Goal: Task Accomplishment & Management: Manage account settings

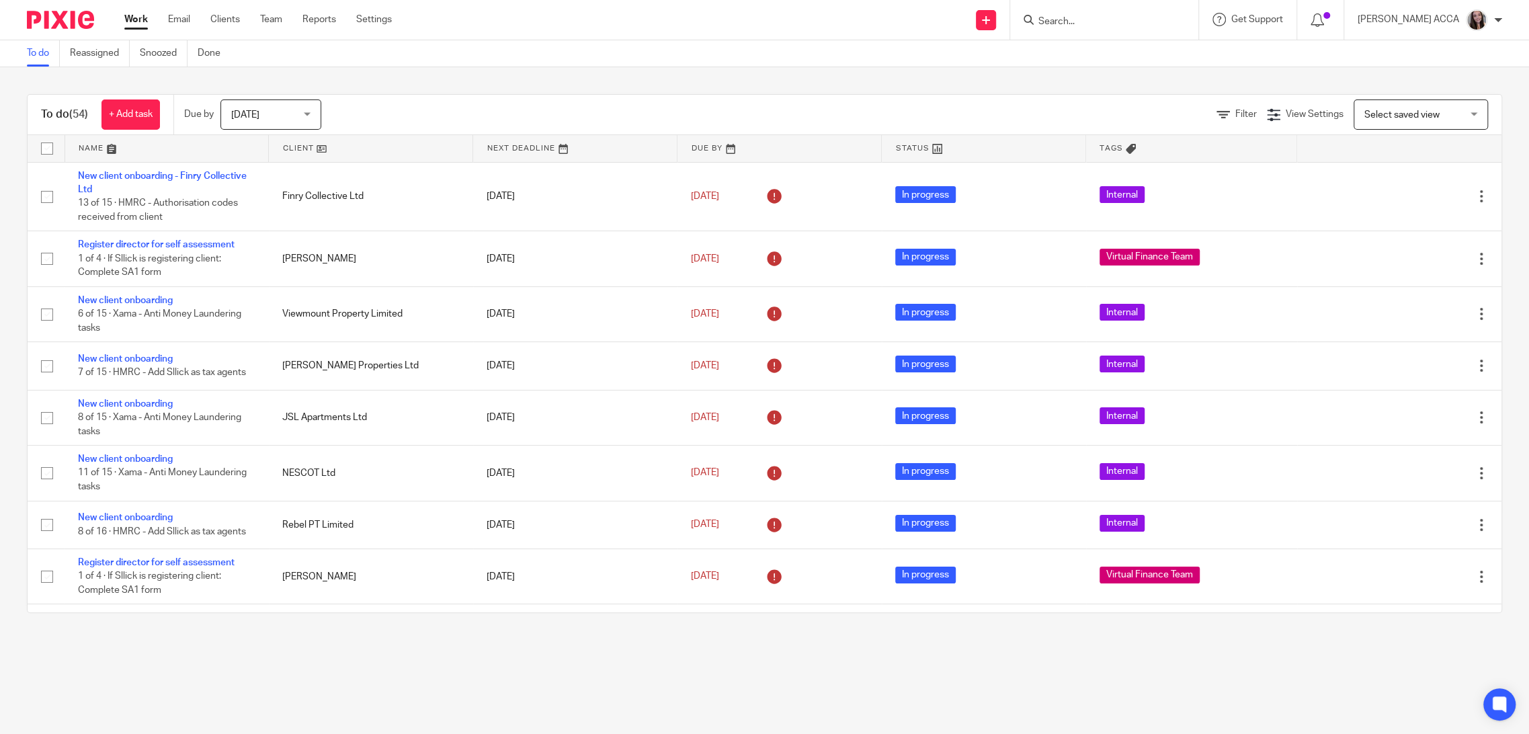
click at [1105, 26] on input "Search" at bounding box center [1097, 22] width 121 height 12
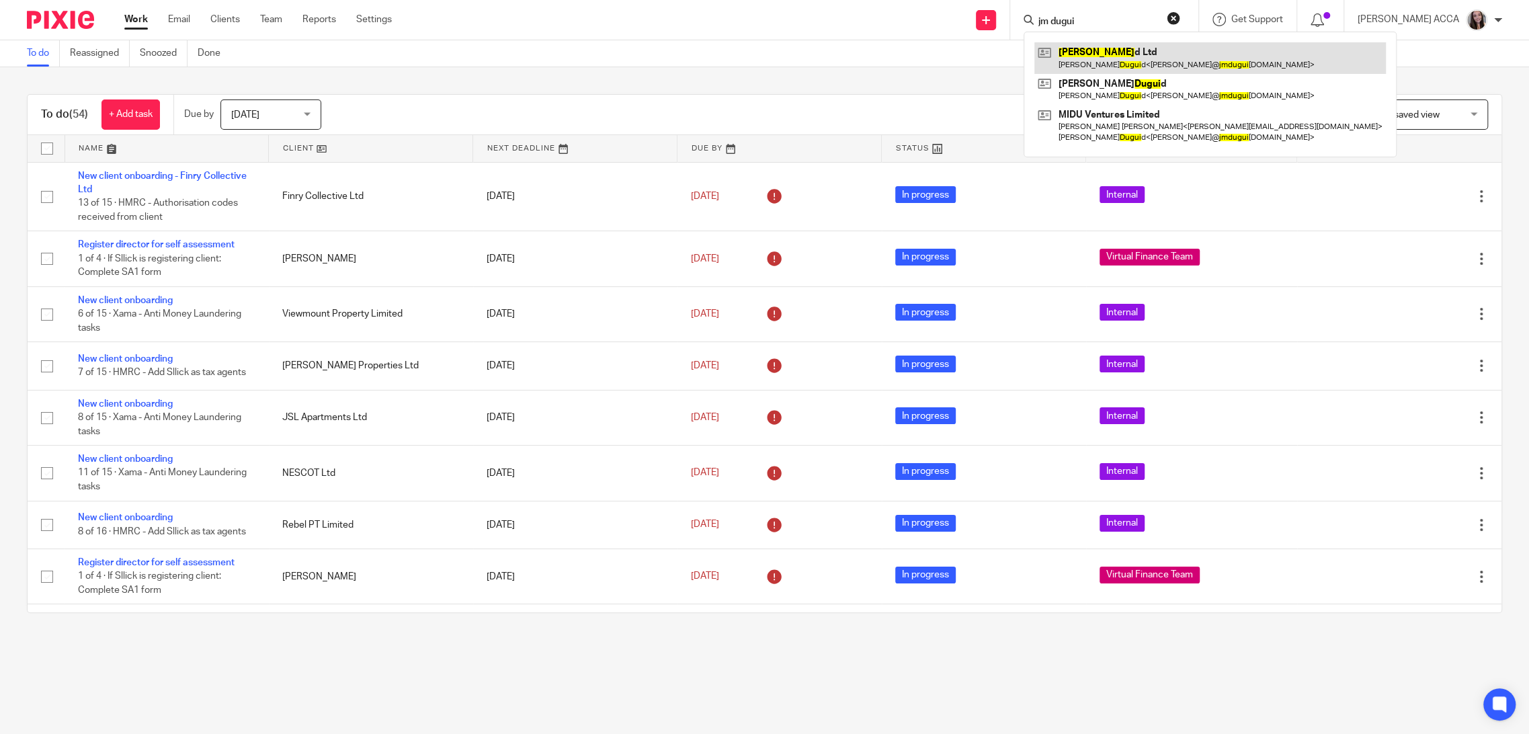
type input "jm dugui"
click at [1061, 59] on link at bounding box center [1209, 57] width 351 height 31
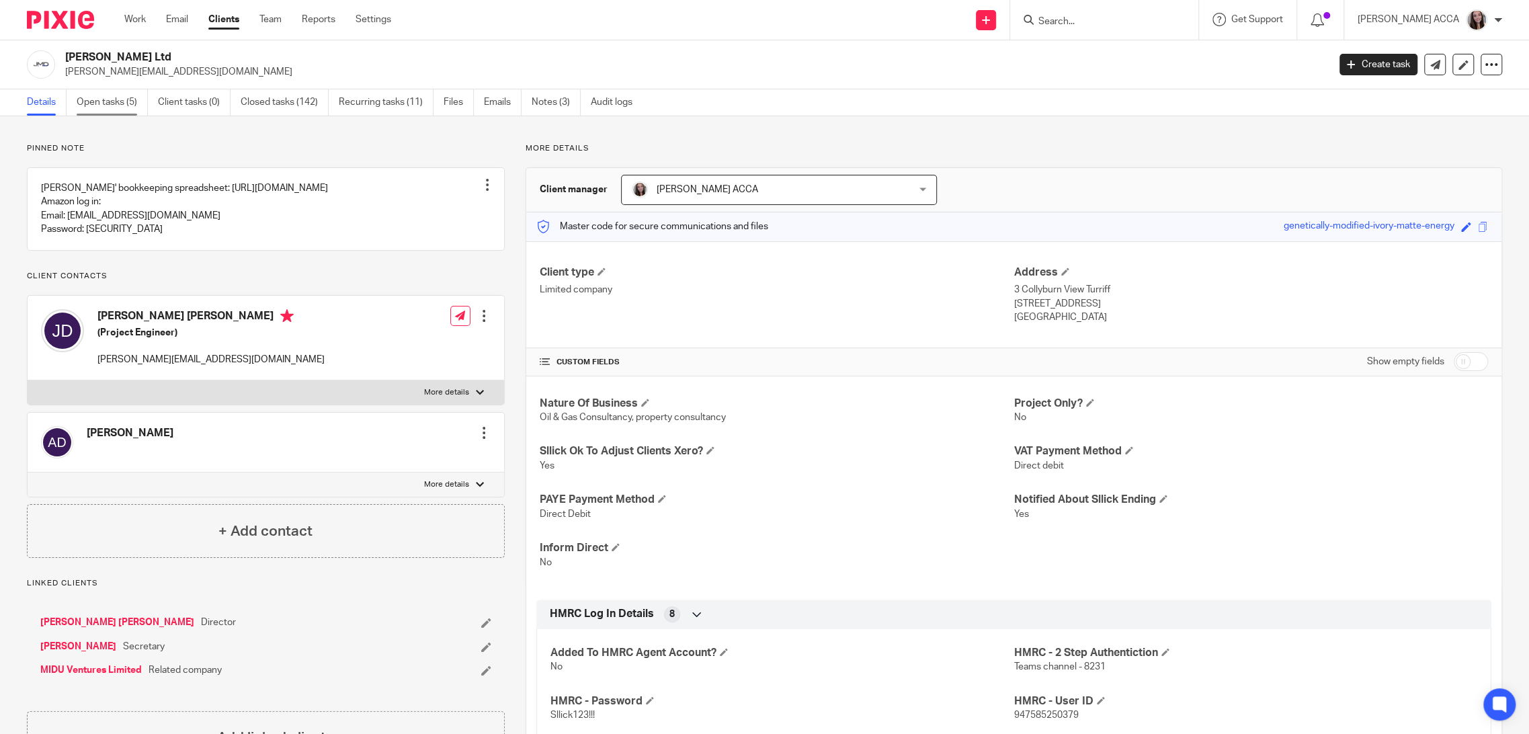
click at [108, 105] on link "Open tasks (5)" at bounding box center [112, 102] width 71 height 26
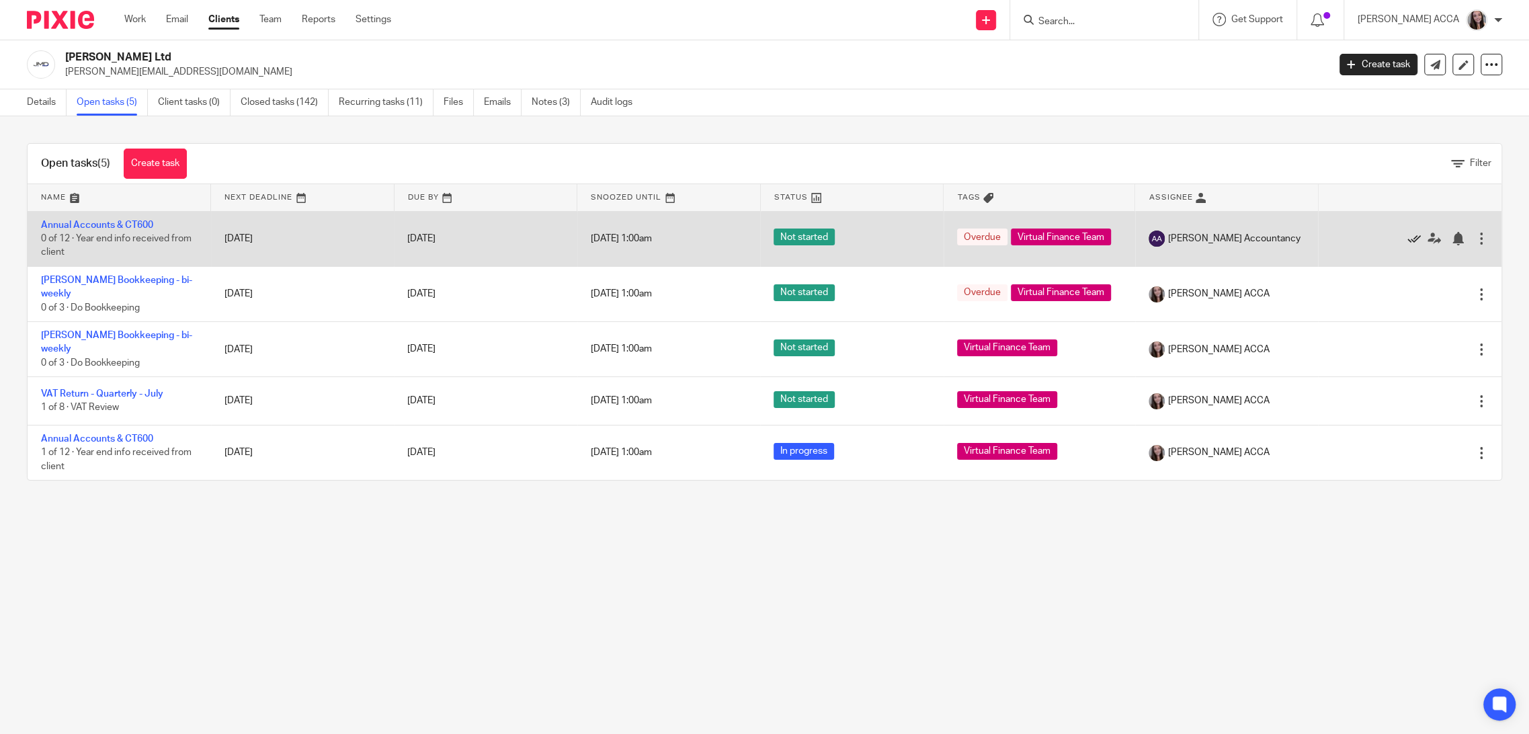
click at [1407, 237] on icon at bounding box center [1413, 238] width 13 height 13
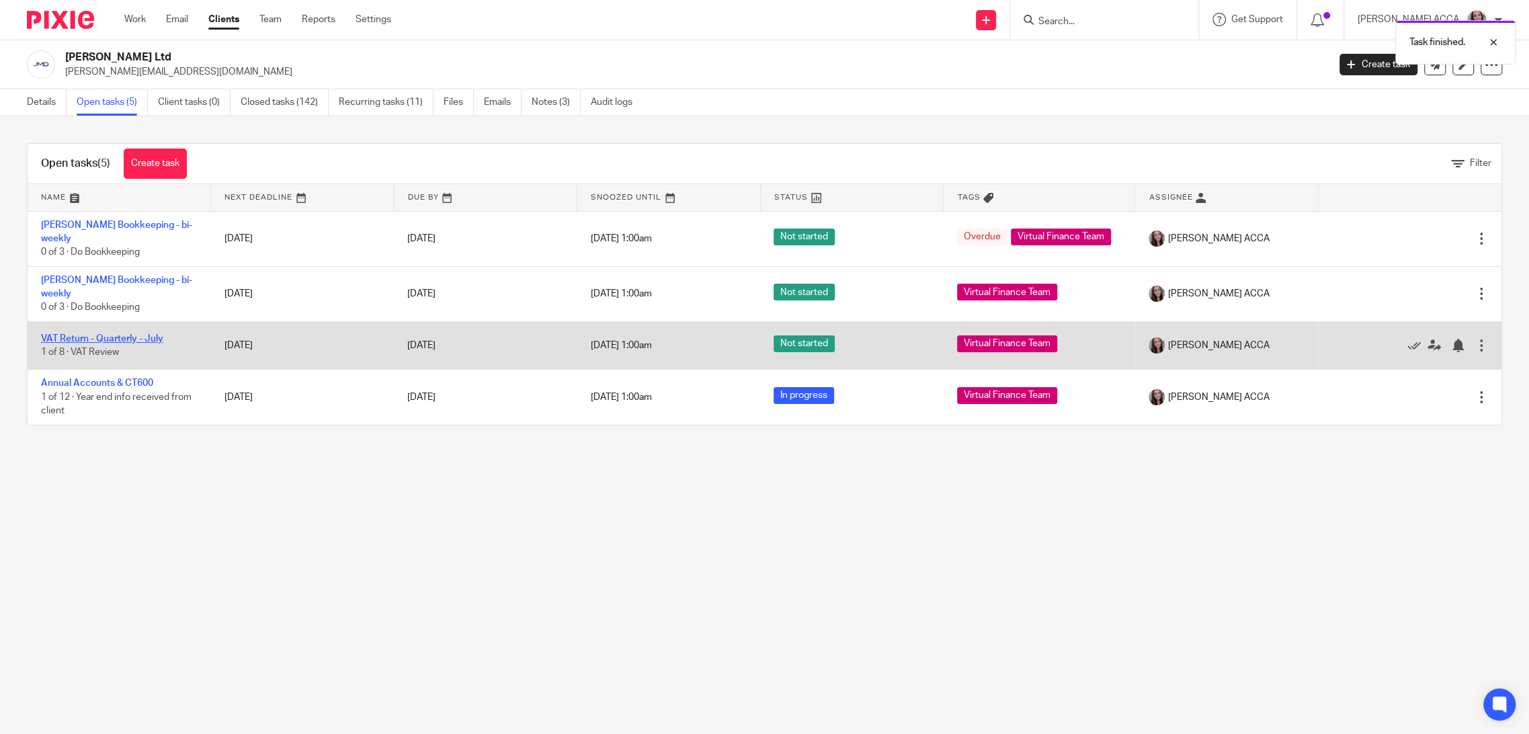
click at [143, 336] on link "VAT Return - Quarterly - July" at bounding box center [102, 338] width 122 height 9
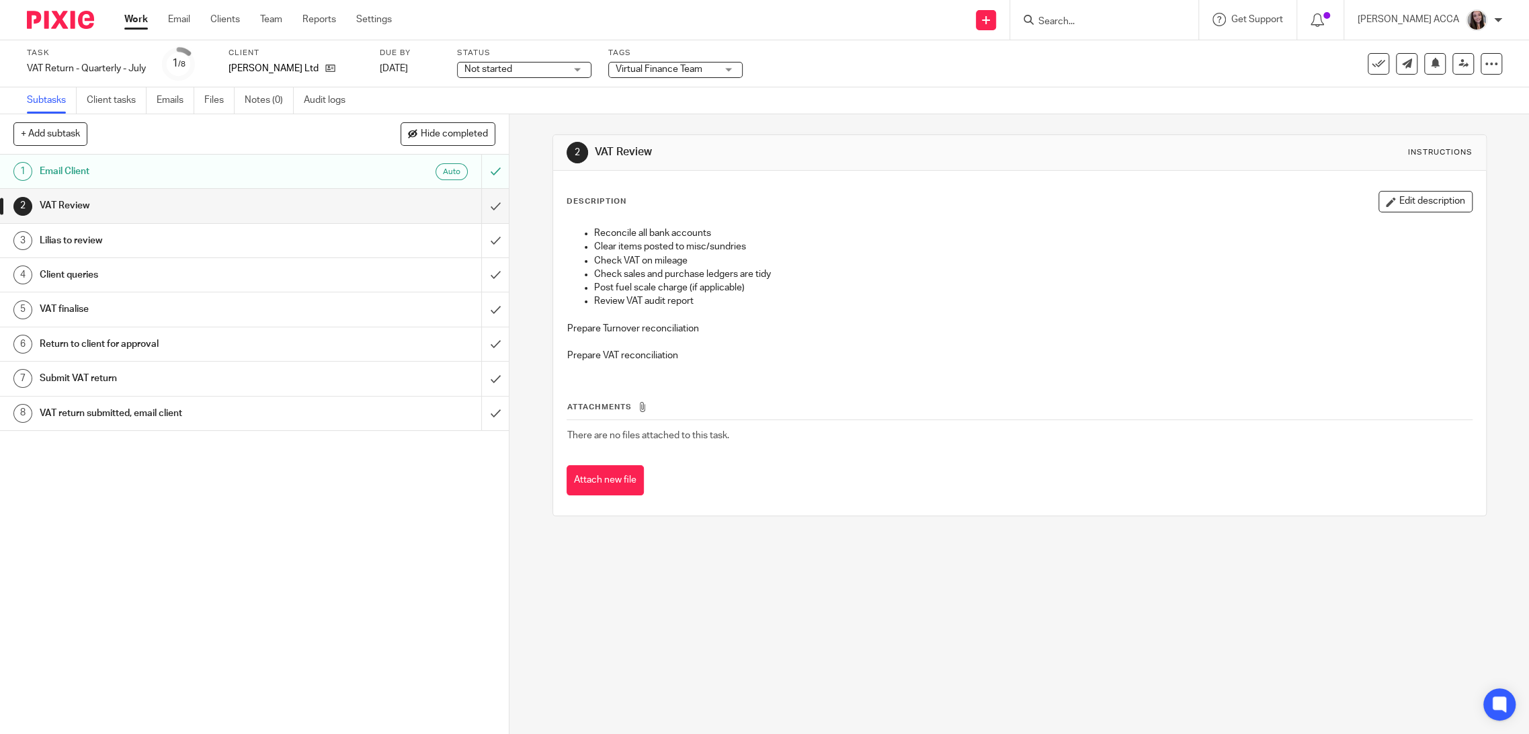
click at [116, 267] on h1 "Client queries" at bounding box center [183, 275] width 286 height 20
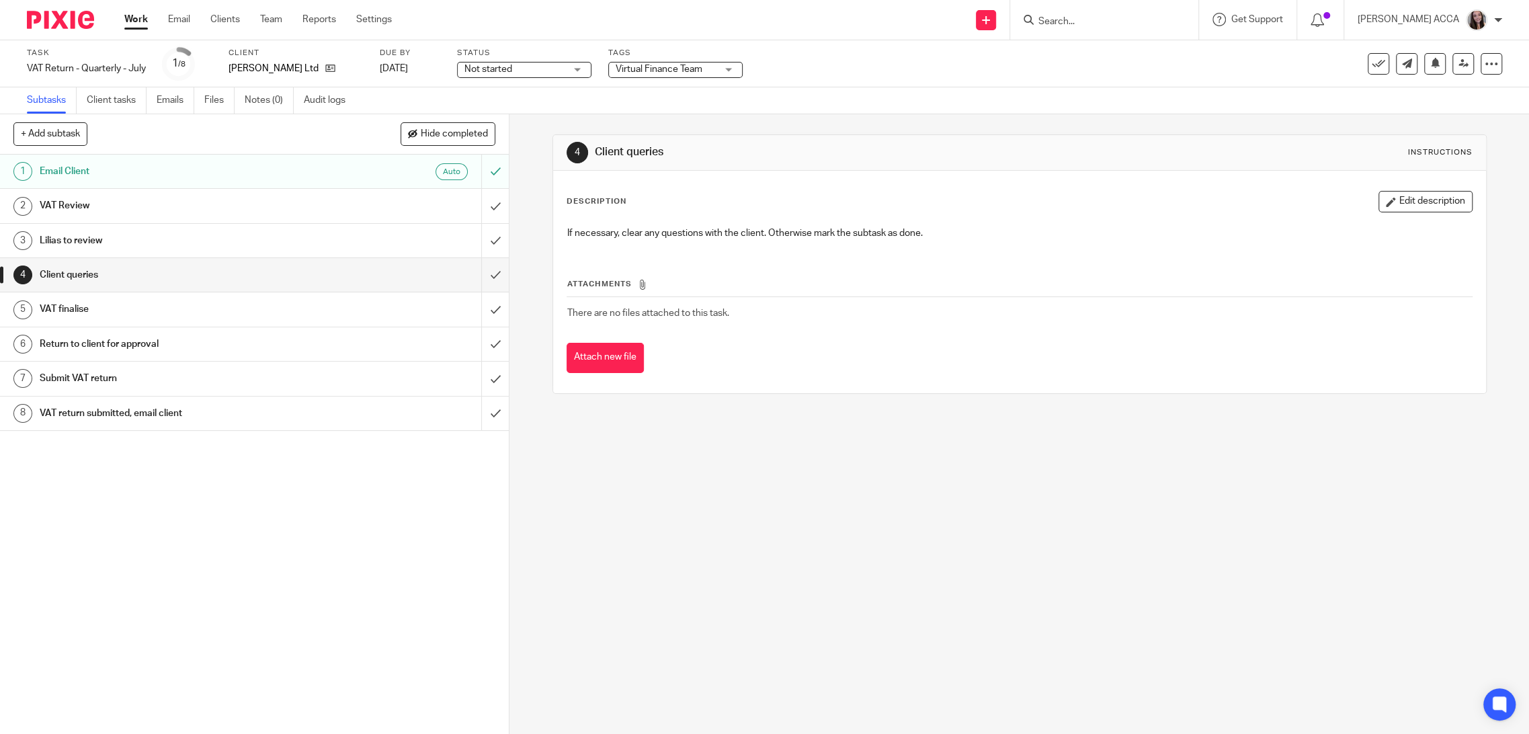
click at [297, 278] on h1 "Client queries" at bounding box center [183, 275] width 286 height 20
click at [175, 101] on link "Emails" at bounding box center [176, 100] width 38 height 26
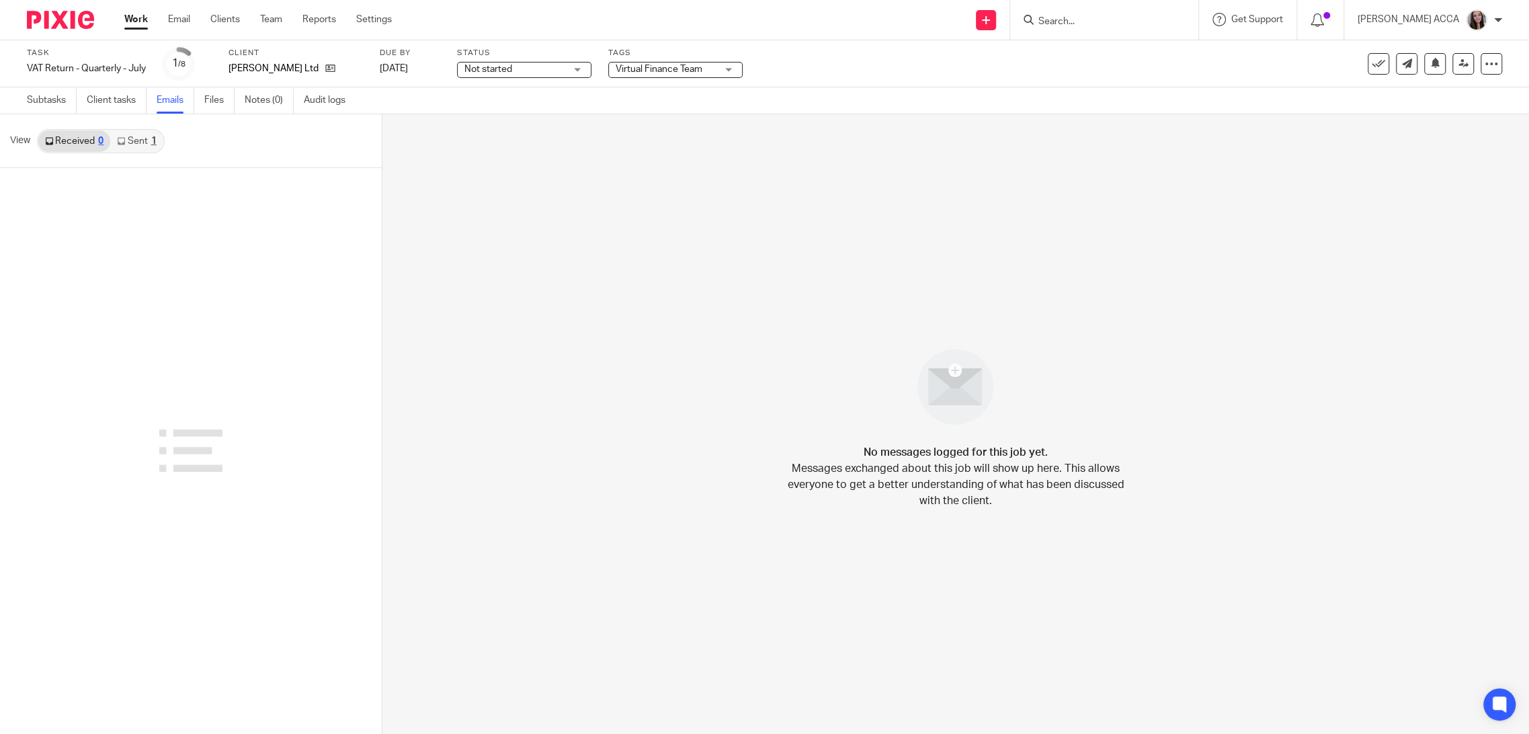
click at [146, 141] on link "Sent 1" at bounding box center [136, 141] width 52 height 22
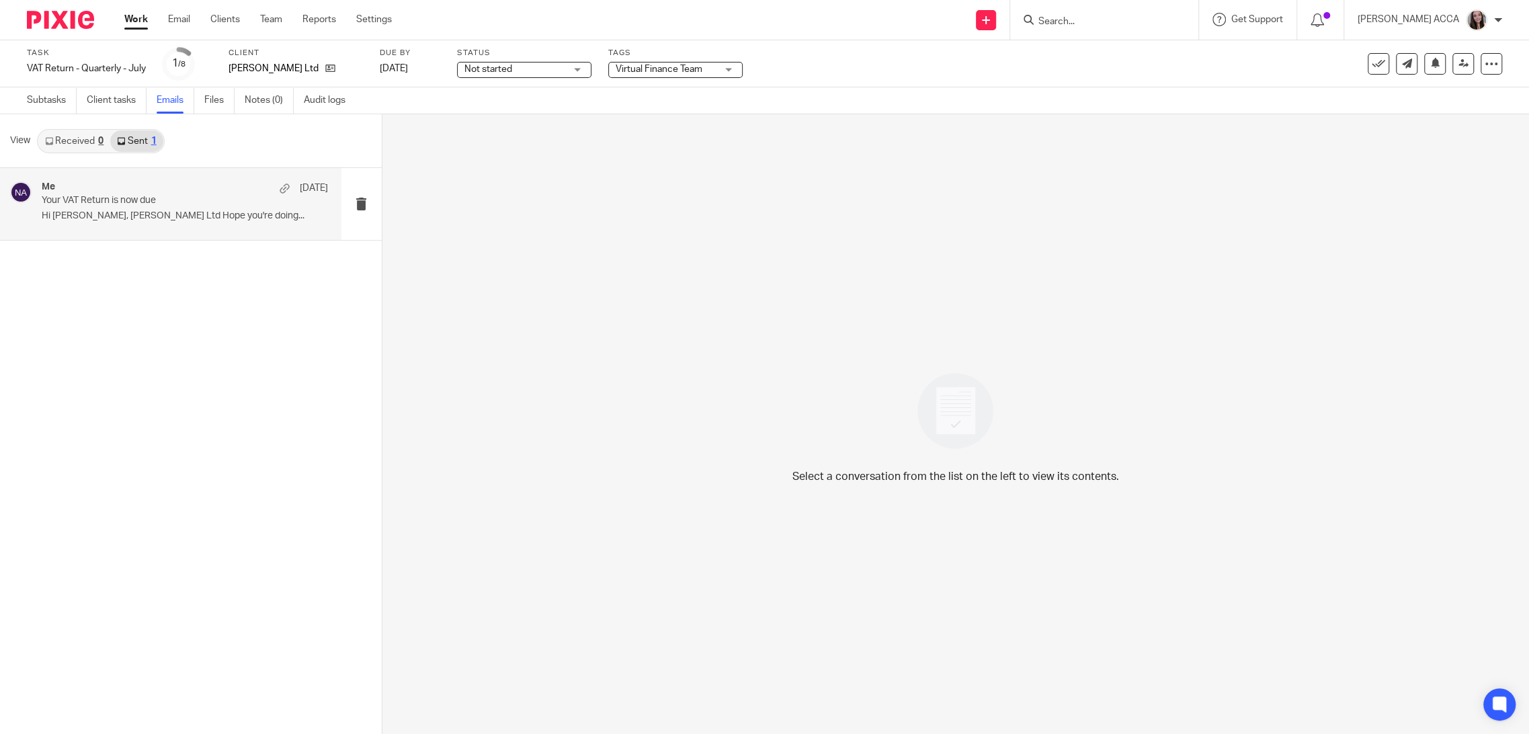
click at [124, 208] on div "Me [DATE] Your VAT Return is now due Hi [PERSON_NAME], [PERSON_NAME] Ltd Hope y…" at bounding box center [185, 203] width 286 height 45
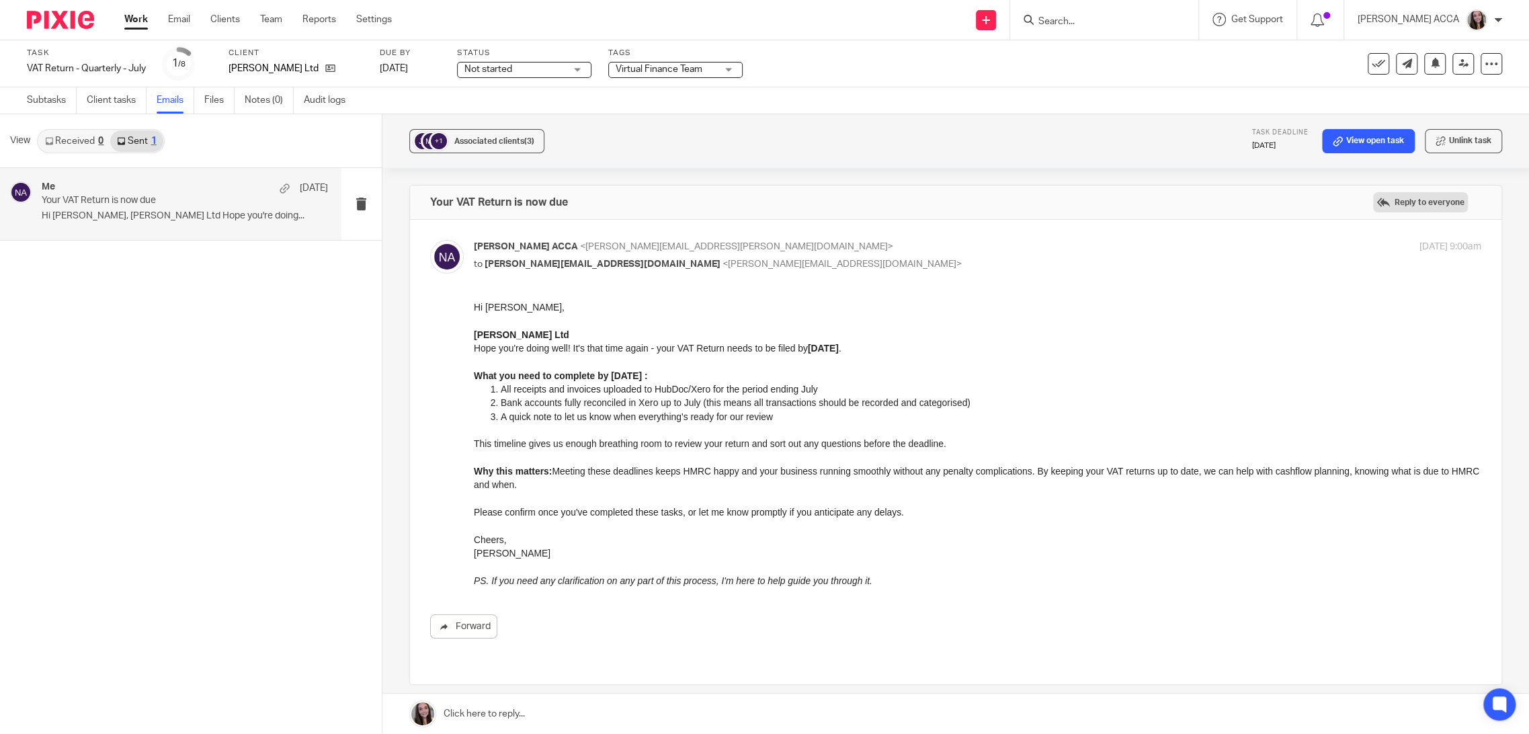
click at [1373, 207] on label "Reply to everyone" at bounding box center [1420, 202] width 95 height 20
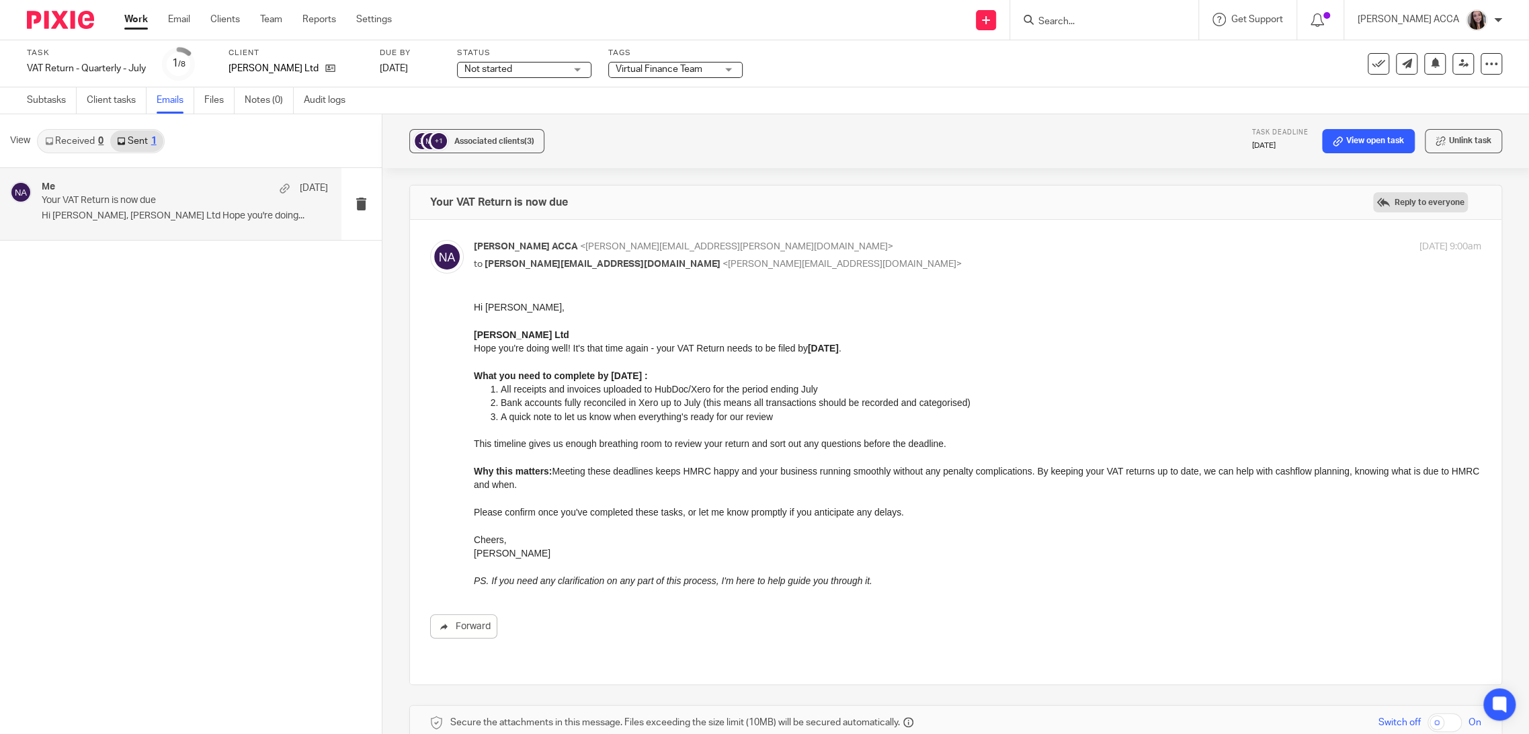
scroll to position [345, 0]
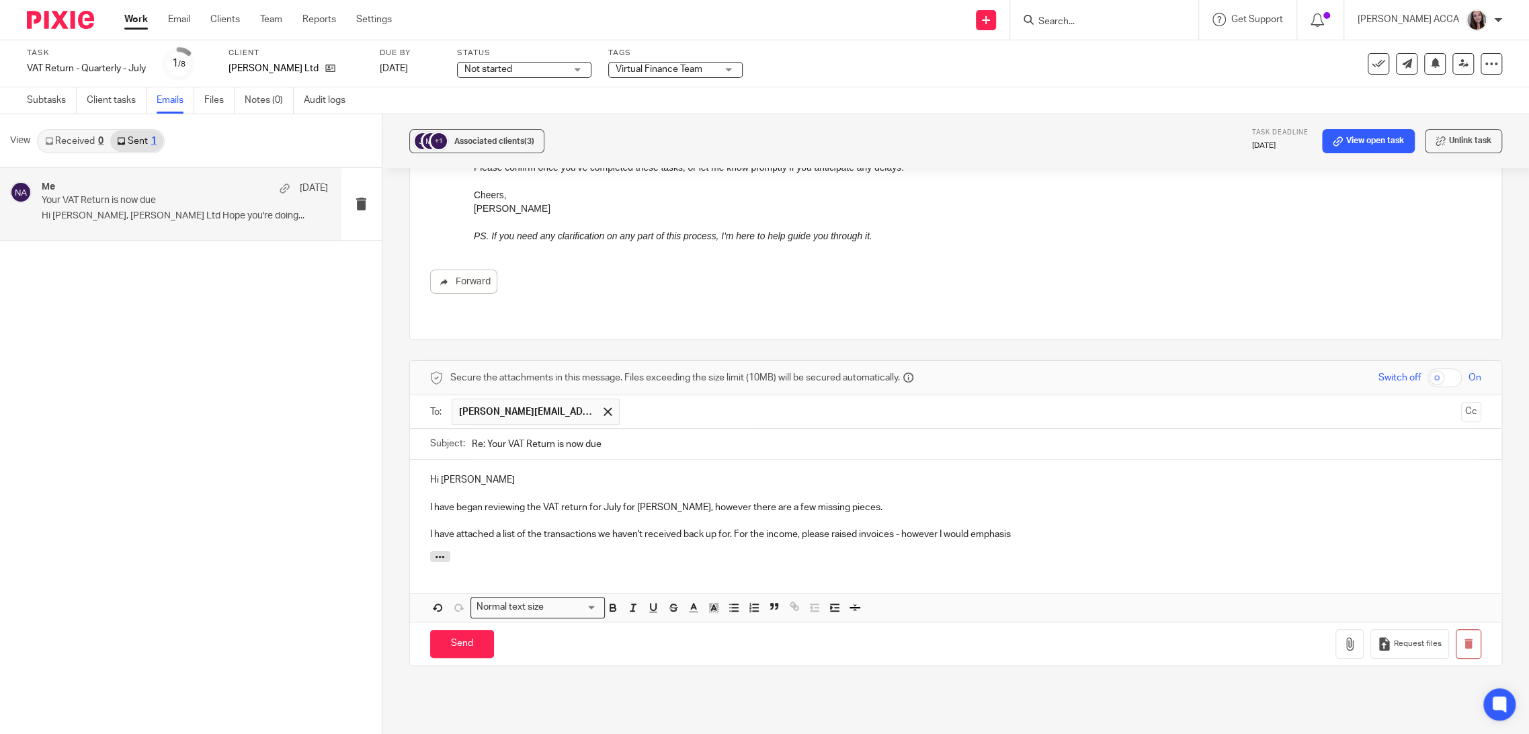
click at [1031, 527] on p "I have attached a list of the transactions we haven't received back up for. For…" at bounding box center [955, 533] width 1051 height 13
drag, startPoint x: 1052, startPoint y: 527, endPoint x: 970, endPoint y: 520, distance: 82.3
click at [970, 520] on div "Hi James I have began reviewing the VAT return for July for JM Duguid, however …" at bounding box center [955, 505] width 1091 height 91
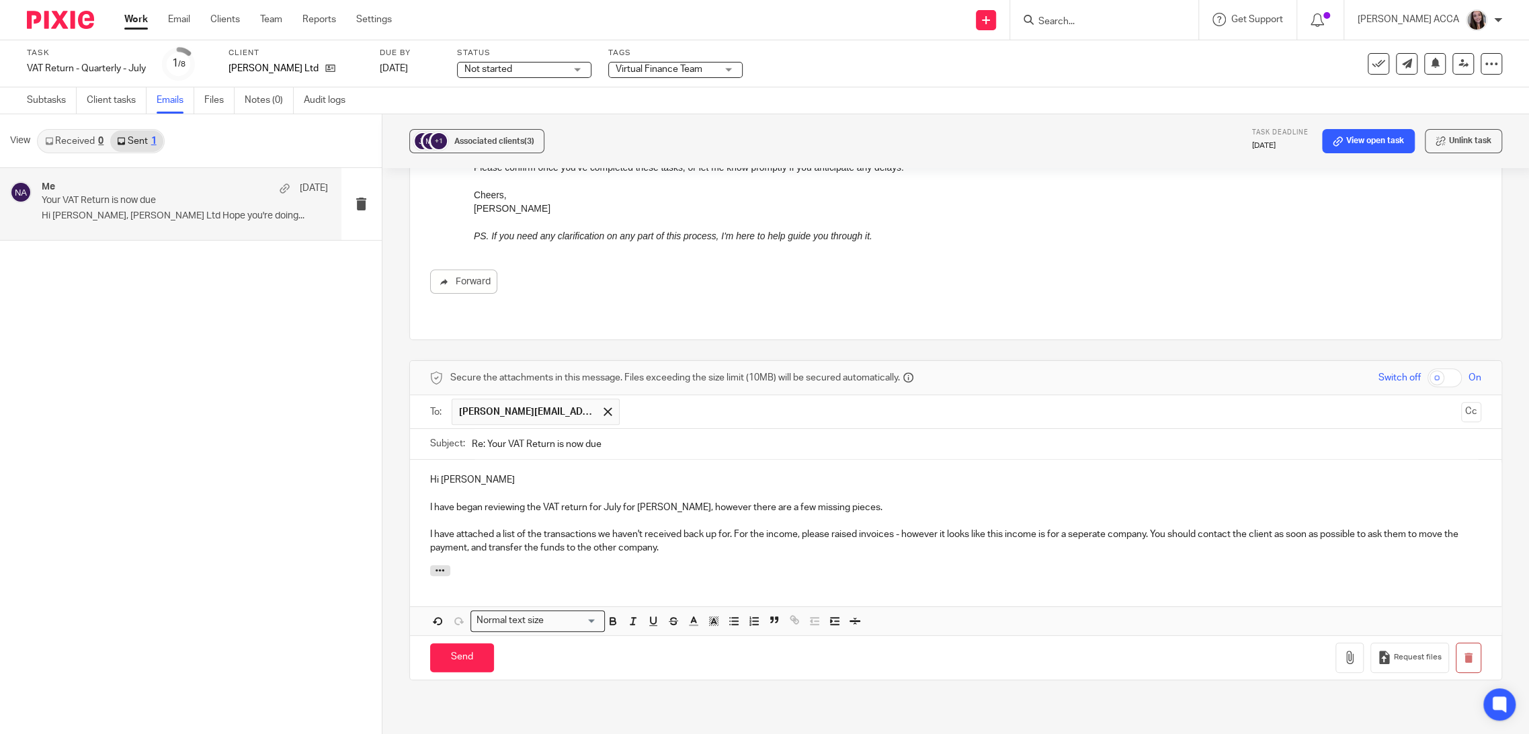
click at [733, 527] on p "I have attached a list of the transactions we haven't received back up for. For…" at bounding box center [955, 541] width 1051 height 28
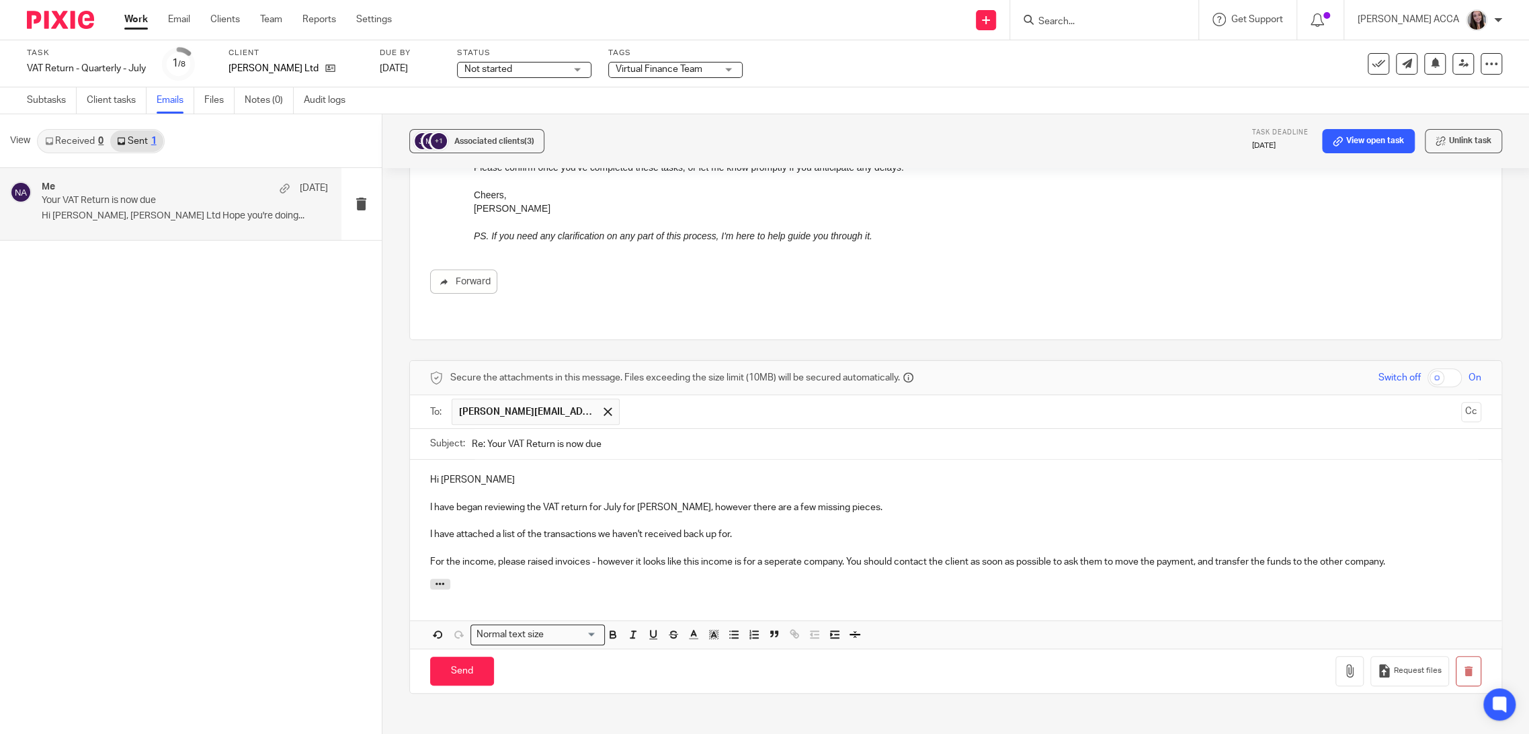
click at [540, 554] on div "Hi James I have began reviewing the VAT return for July for JM Duguid, however …" at bounding box center [955, 519] width 1091 height 119
click at [548, 555] on p "For the income, please raised invoices - however it looks like this income is f…" at bounding box center [955, 561] width 1051 height 13
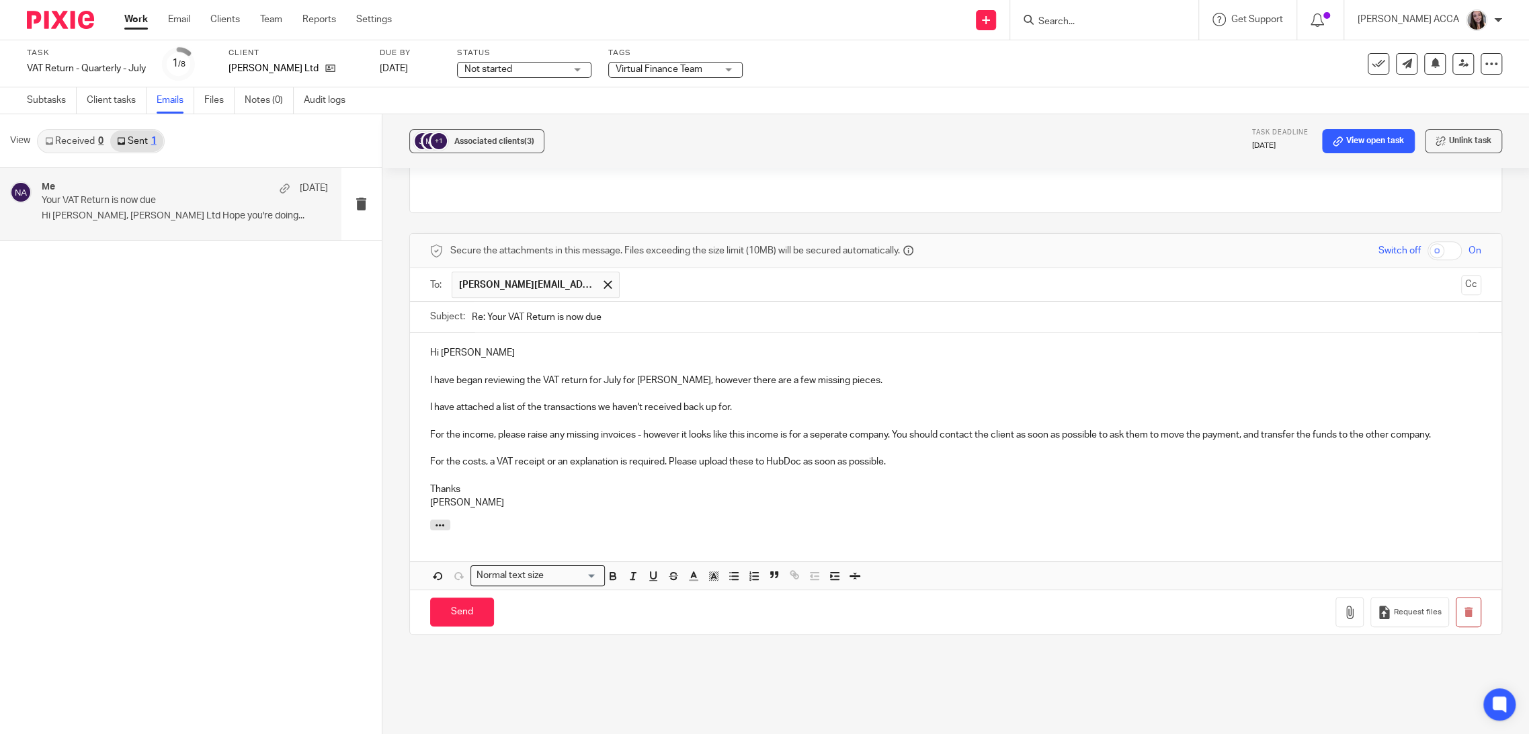
scroll to position [476, 0]
click at [1343, 601] on icon "button" at bounding box center [1349, 607] width 13 height 13
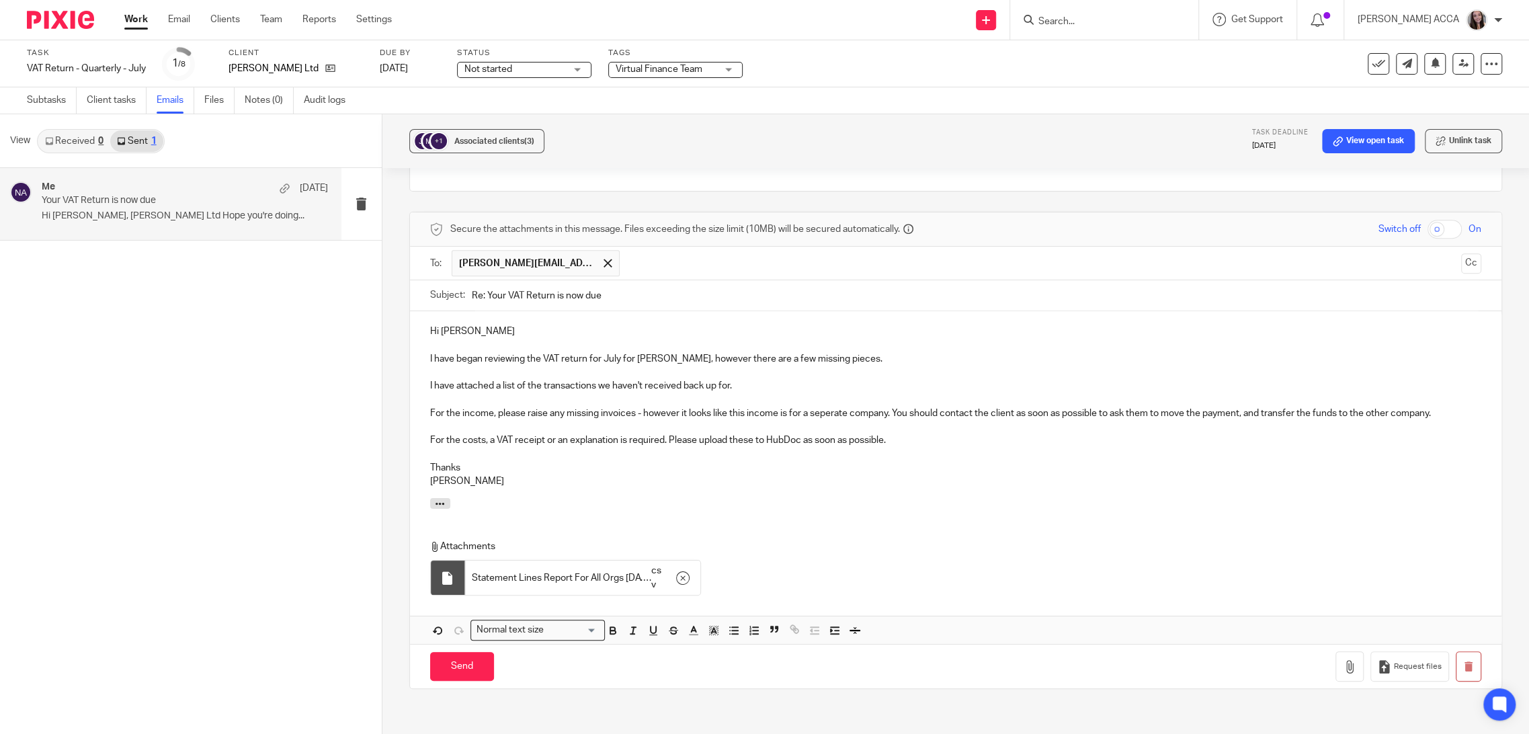
scroll to position [495, 0]
drag, startPoint x: 460, startPoint y: 644, endPoint x: 972, endPoint y: 431, distance: 554.3
click at [812, 334] on form "Secure the attachments in this message. Files exceeding the size limit (10MB) w…" at bounding box center [955, 449] width 1091 height 476
click at [964, 432] on p "For the costs, a VAT receipt or an explanation is required. Please upload these…" at bounding box center [955, 438] width 1051 height 13
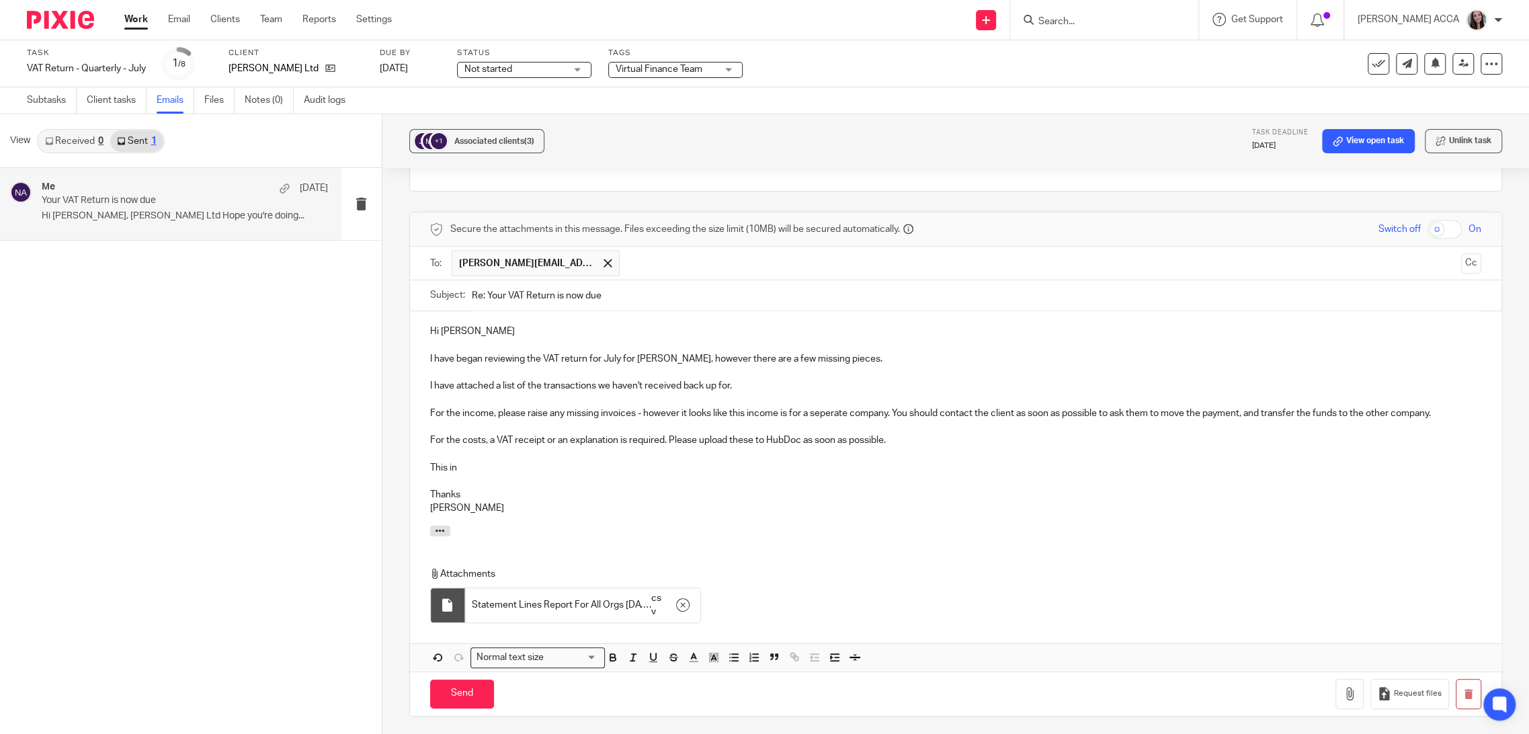
scroll to position [493, 0]
click at [484, 681] on input "Send" at bounding box center [462, 694] width 64 height 29
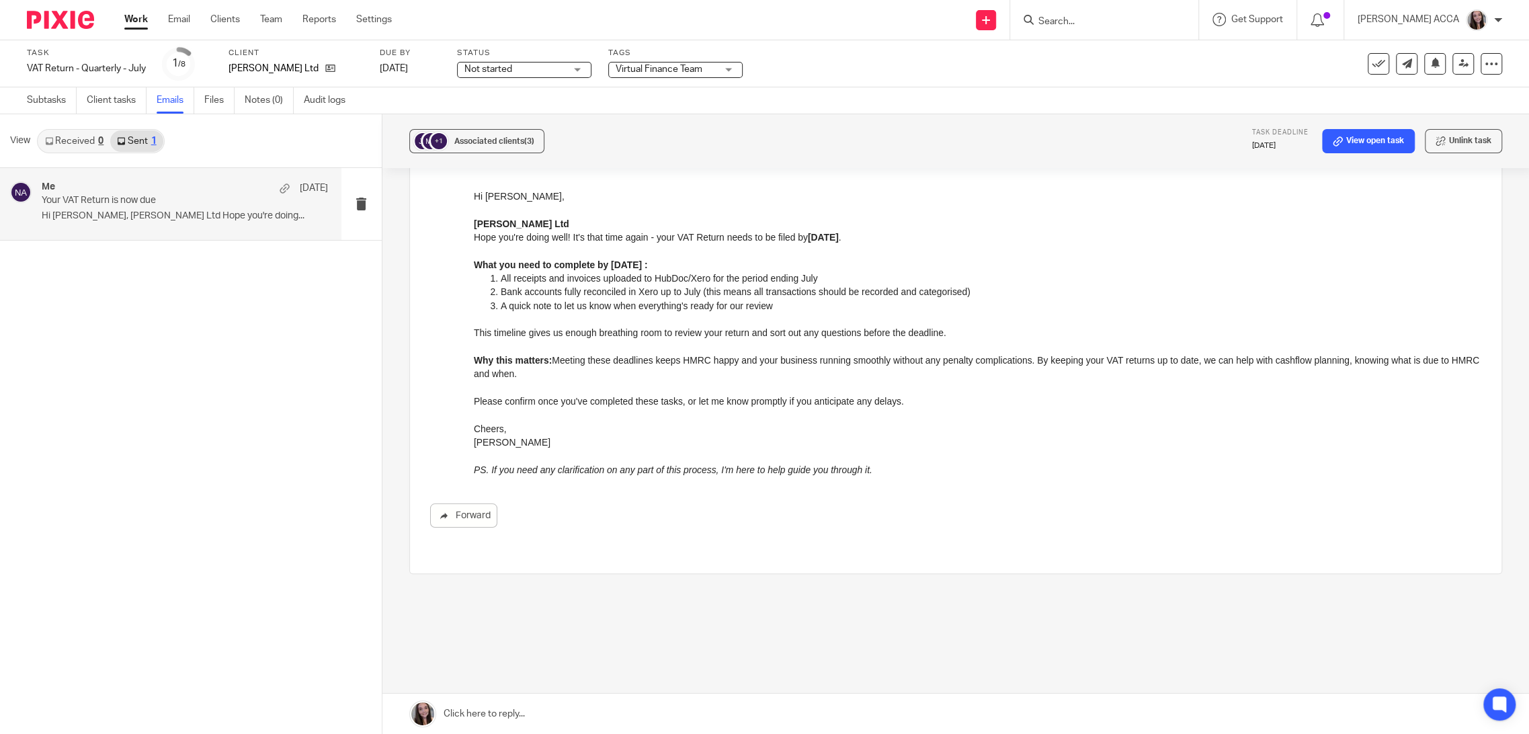
click at [1078, 24] on input "Search" at bounding box center [1097, 22] width 121 height 12
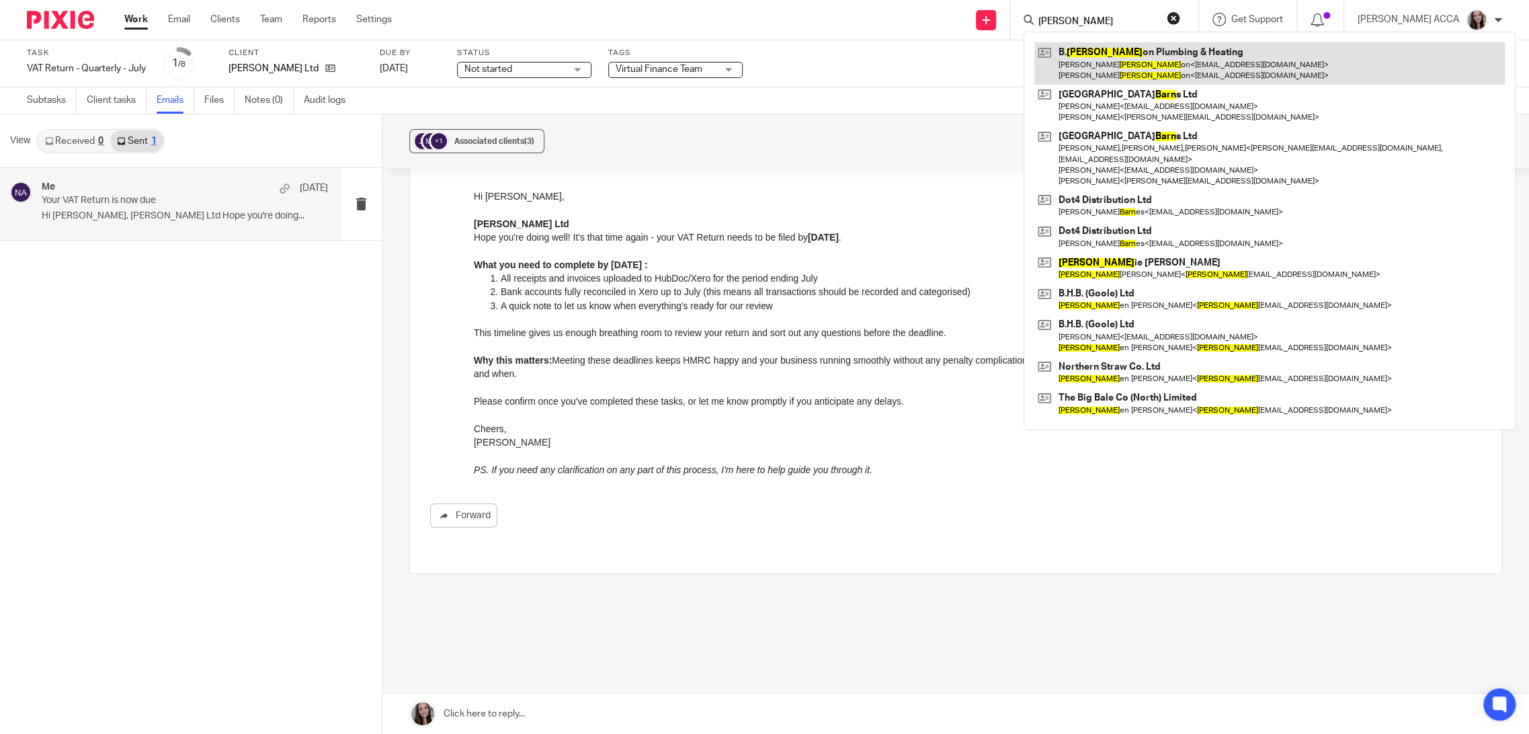
type input "barr"
click at [1115, 43] on link at bounding box center [1269, 63] width 470 height 42
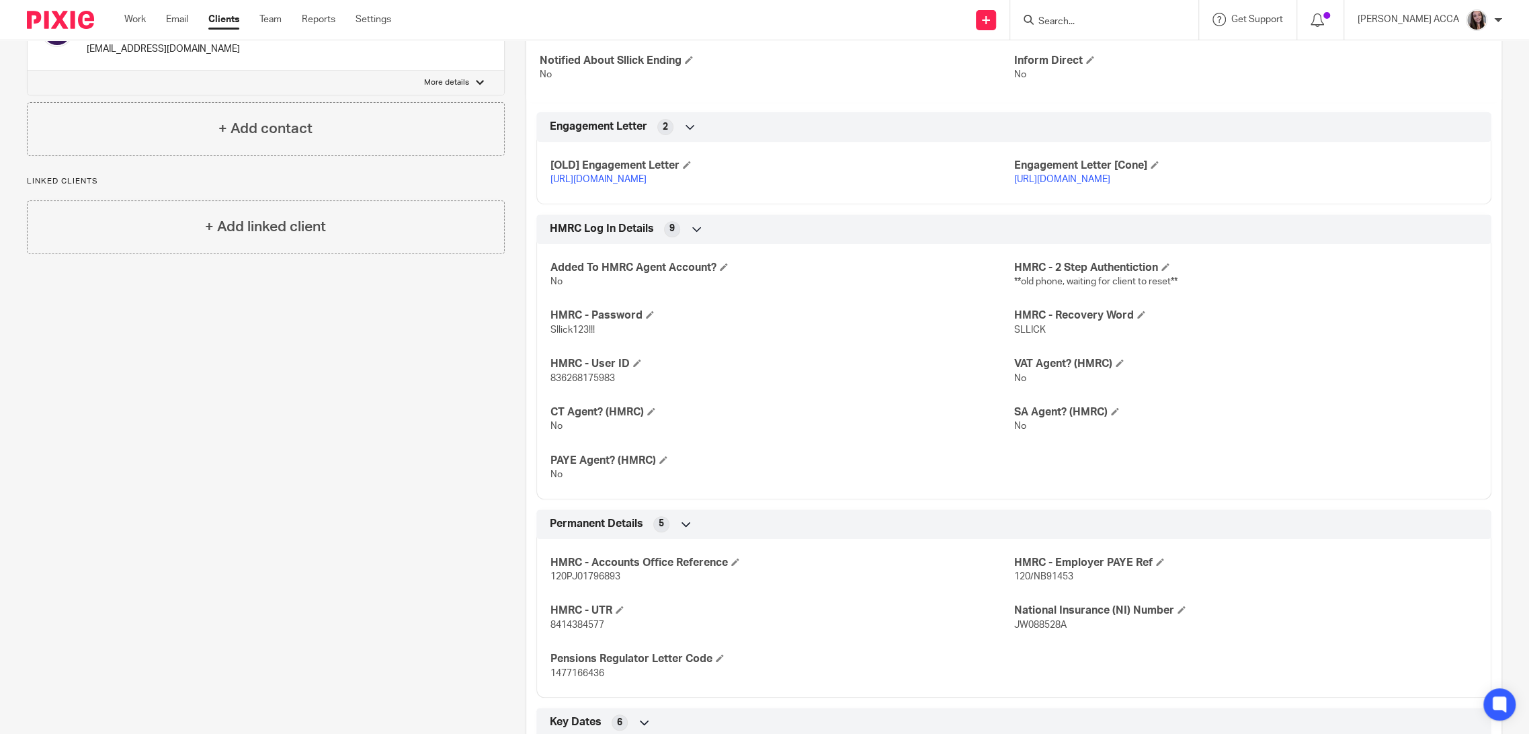
scroll to position [425, 0]
click at [575, 384] on span "836268175983" at bounding box center [582, 378] width 65 height 9
copy span "836268175983"
click at [585, 335] on span "Sllick123!!!" at bounding box center [572, 330] width 44 height 9
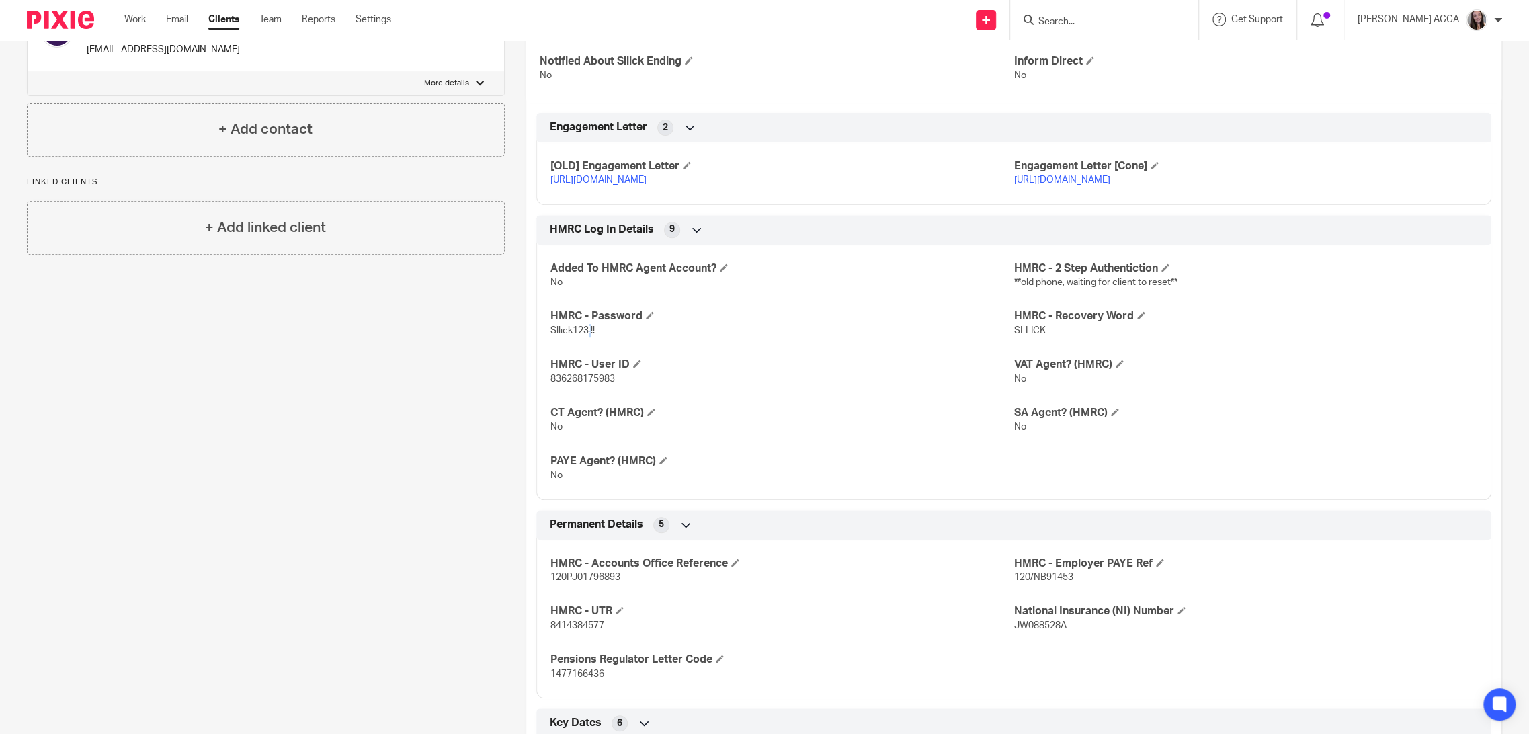
click at [585, 335] on span "Sllick123!!!" at bounding box center [572, 330] width 44 height 9
copy p "Sllick123!!!"
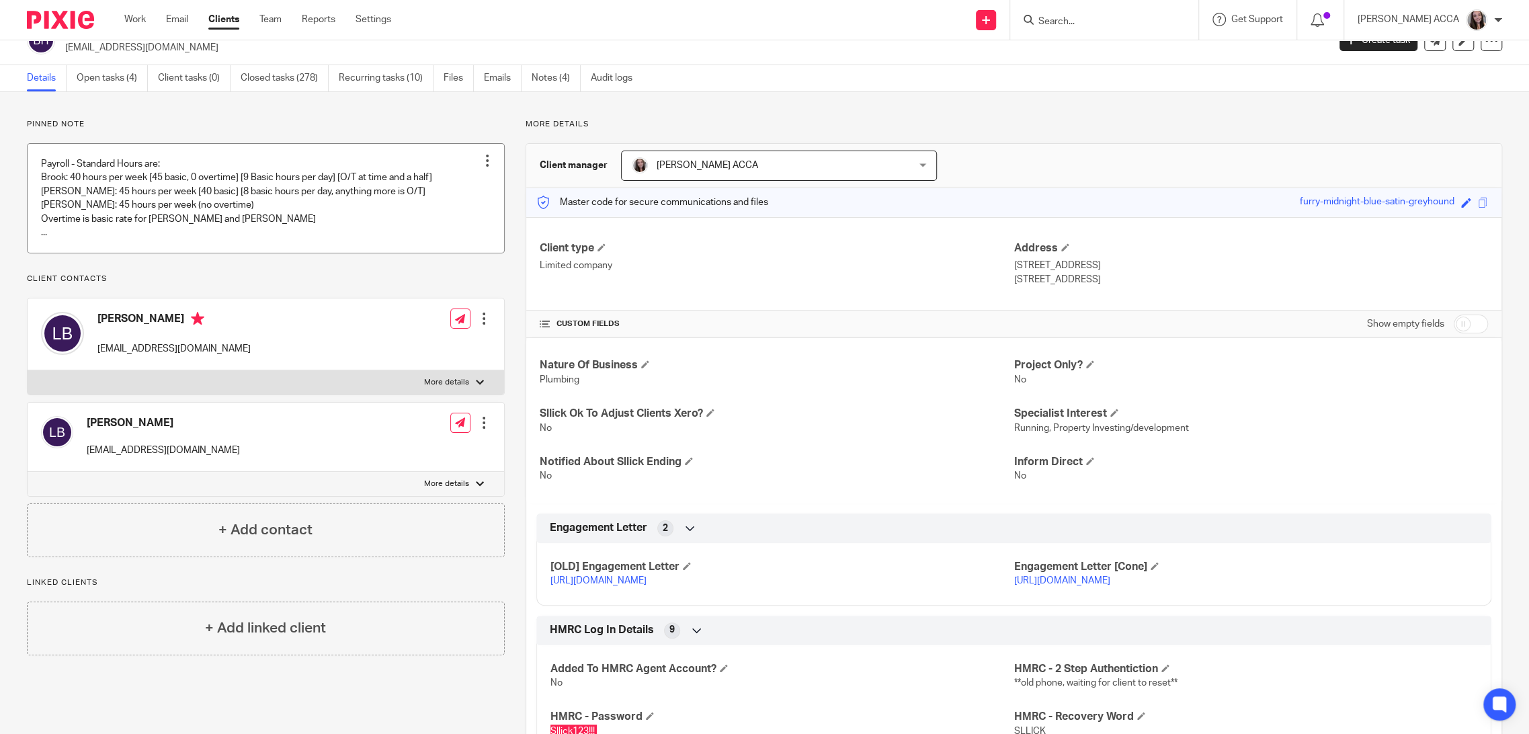
scroll to position [0, 0]
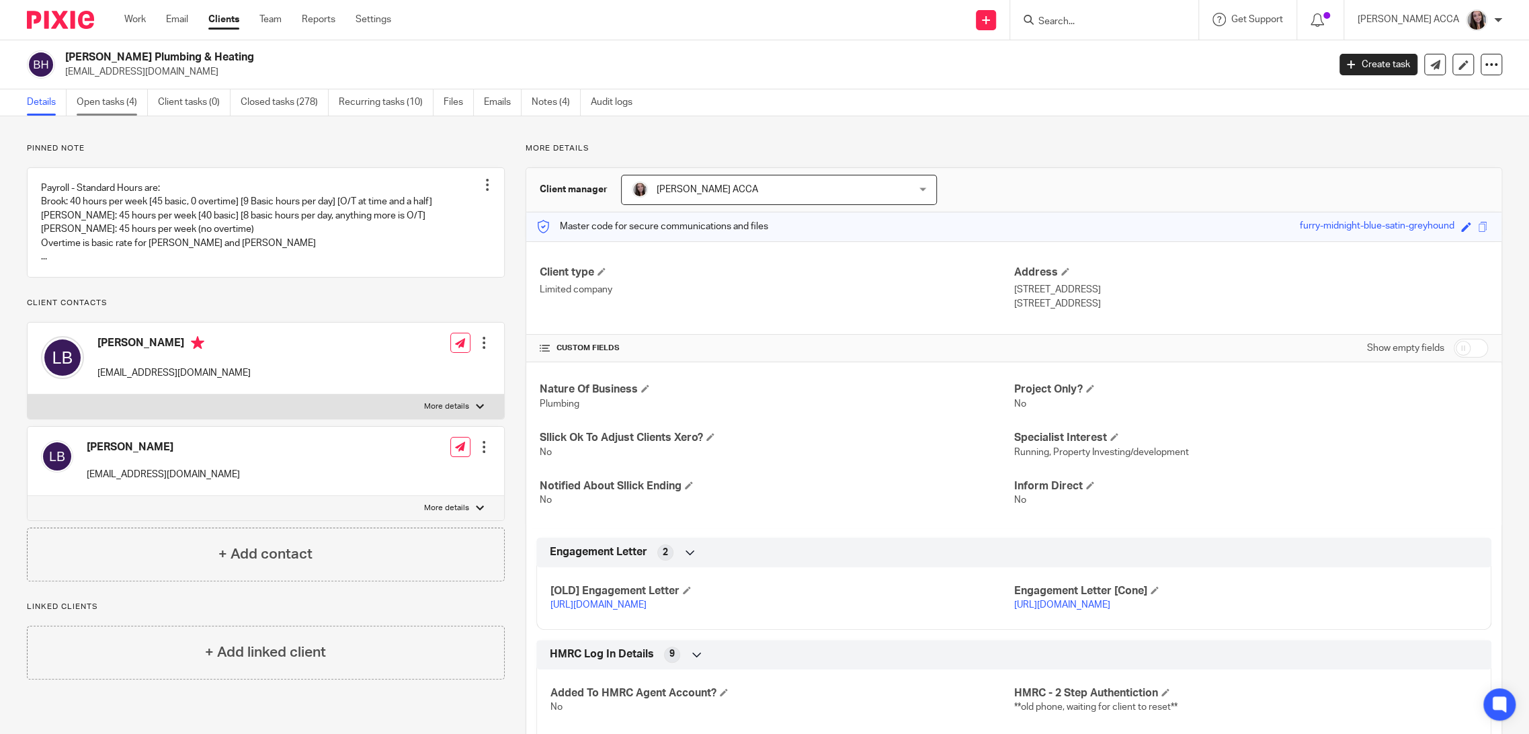
click at [124, 101] on link "Open tasks (4)" at bounding box center [112, 102] width 71 height 26
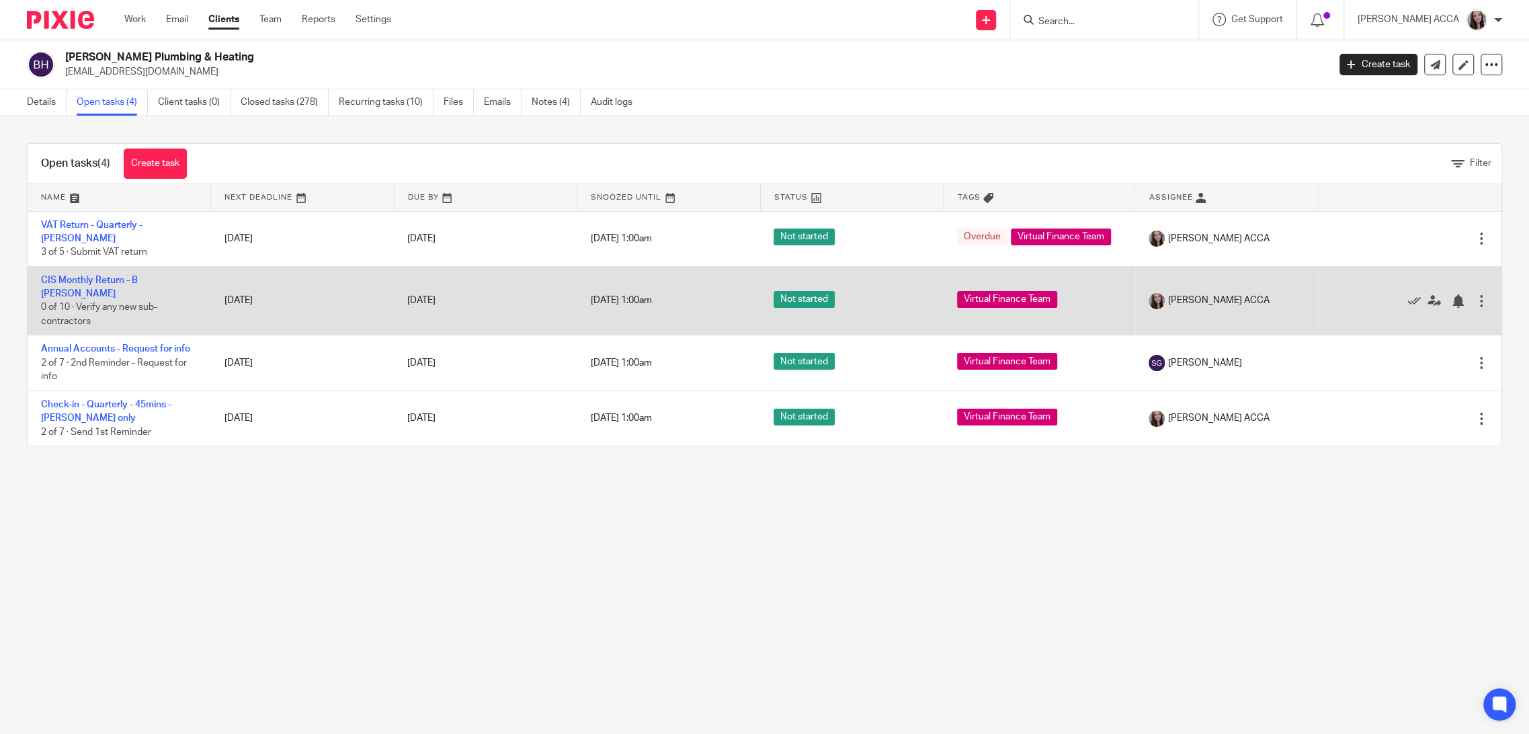
click at [128, 279] on td "CIS Monthly Return - B Barron 0 of 10 · Verify any new sub-contractors" at bounding box center [119, 300] width 183 height 69
click at [128, 275] on link "CIS Monthly Return - B [PERSON_NAME]" at bounding box center [89, 286] width 97 height 23
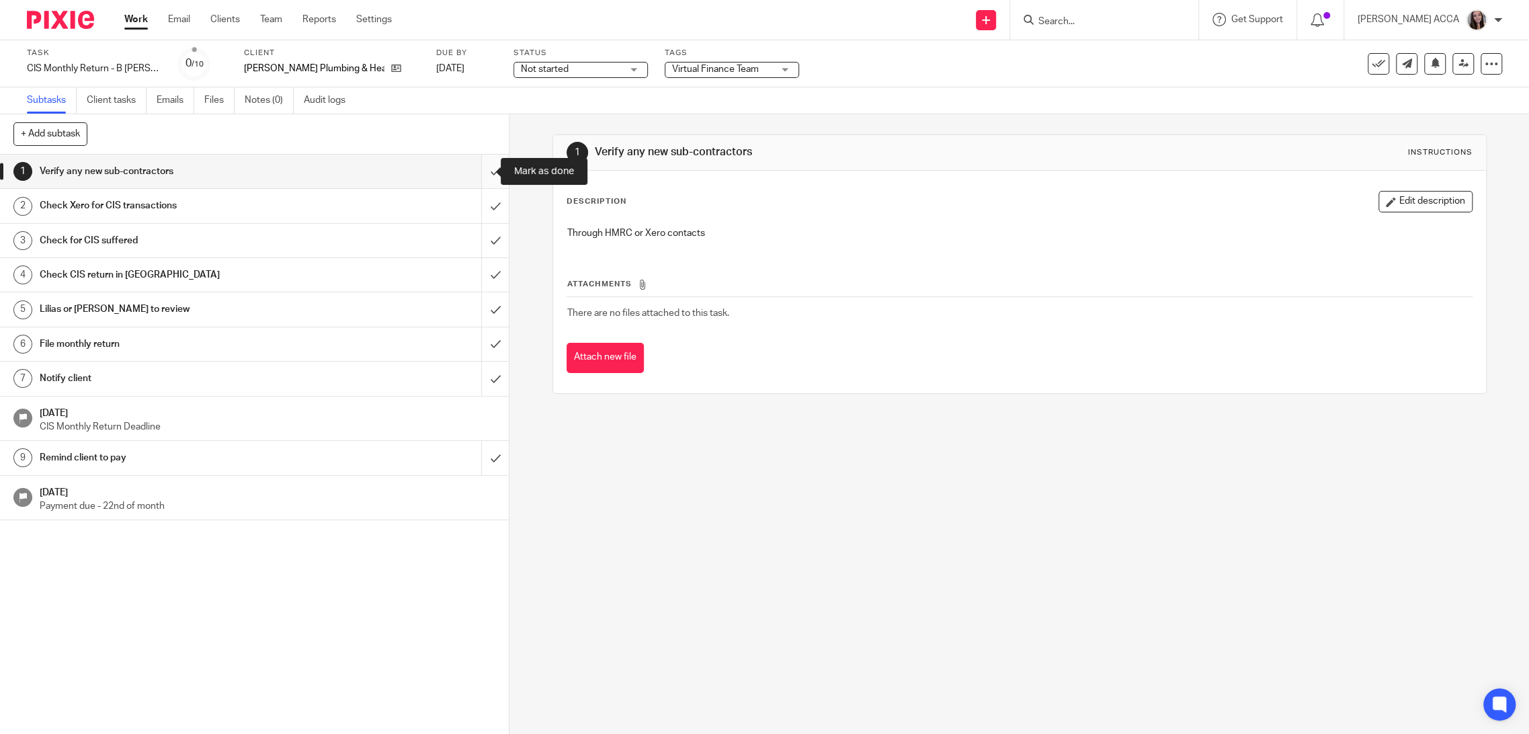
click at [472, 183] on input "submit" at bounding box center [254, 172] width 509 height 34
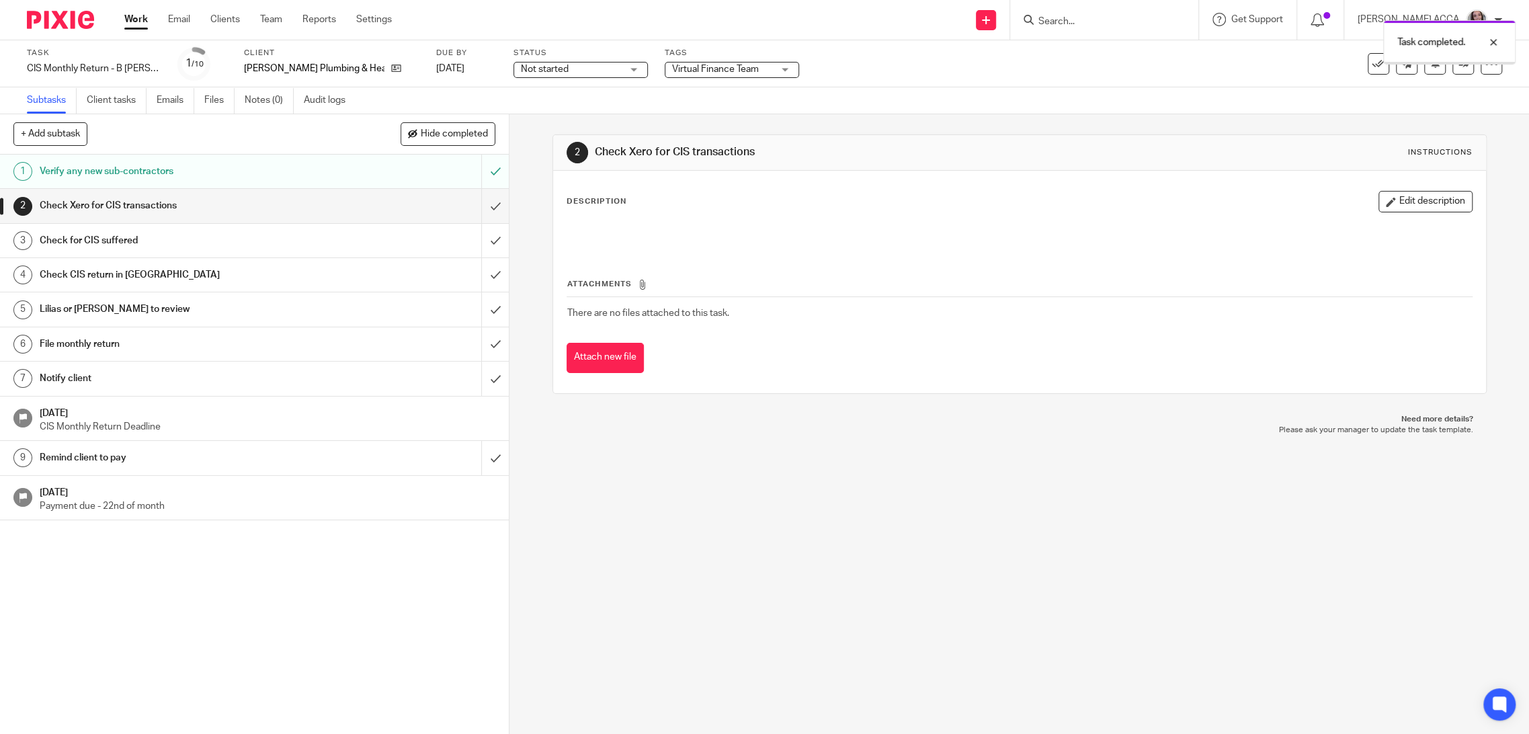
click at [473, 218] on input "submit" at bounding box center [254, 206] width 509 height 34
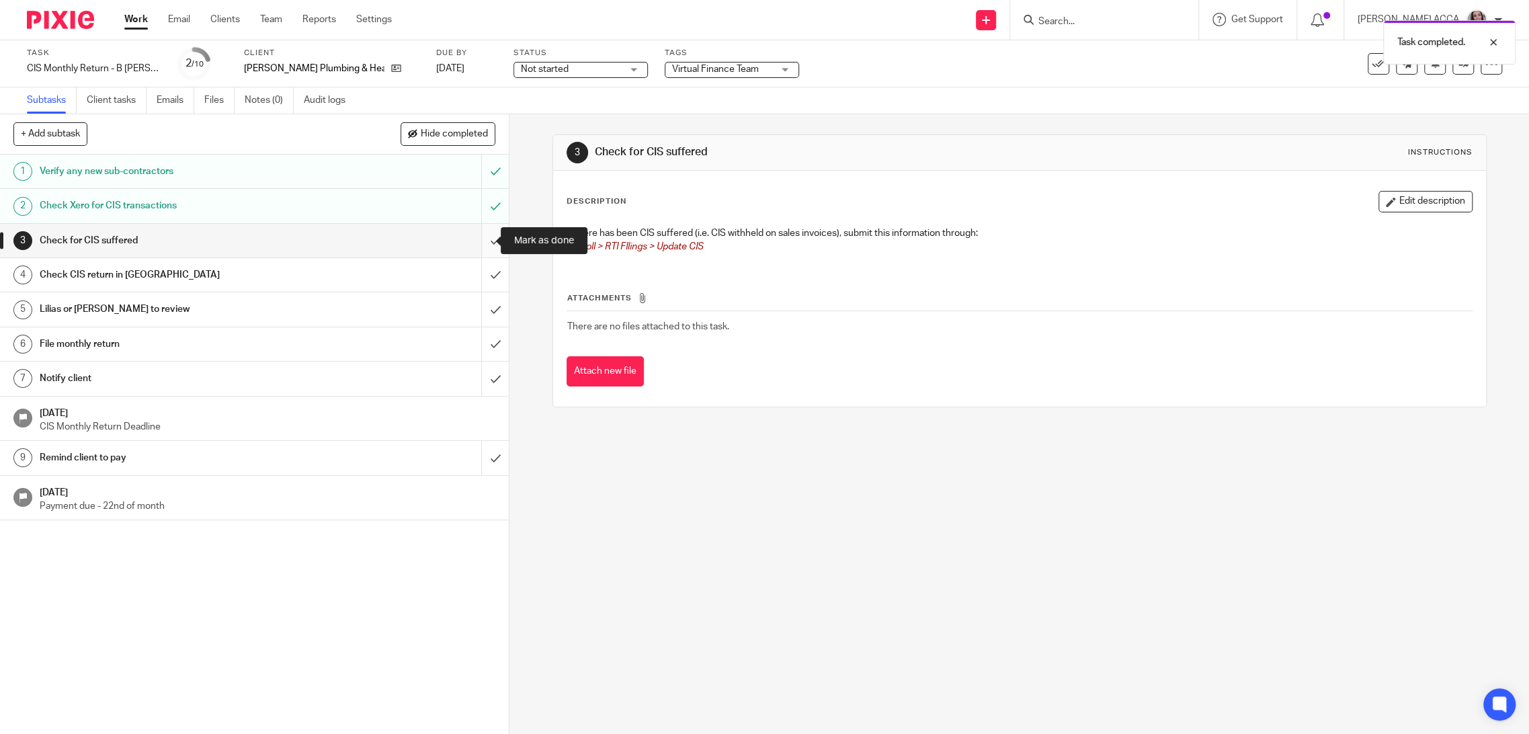
click at [478, 242] on input "submit" at bounding box center [254, 241] width 509 height 34
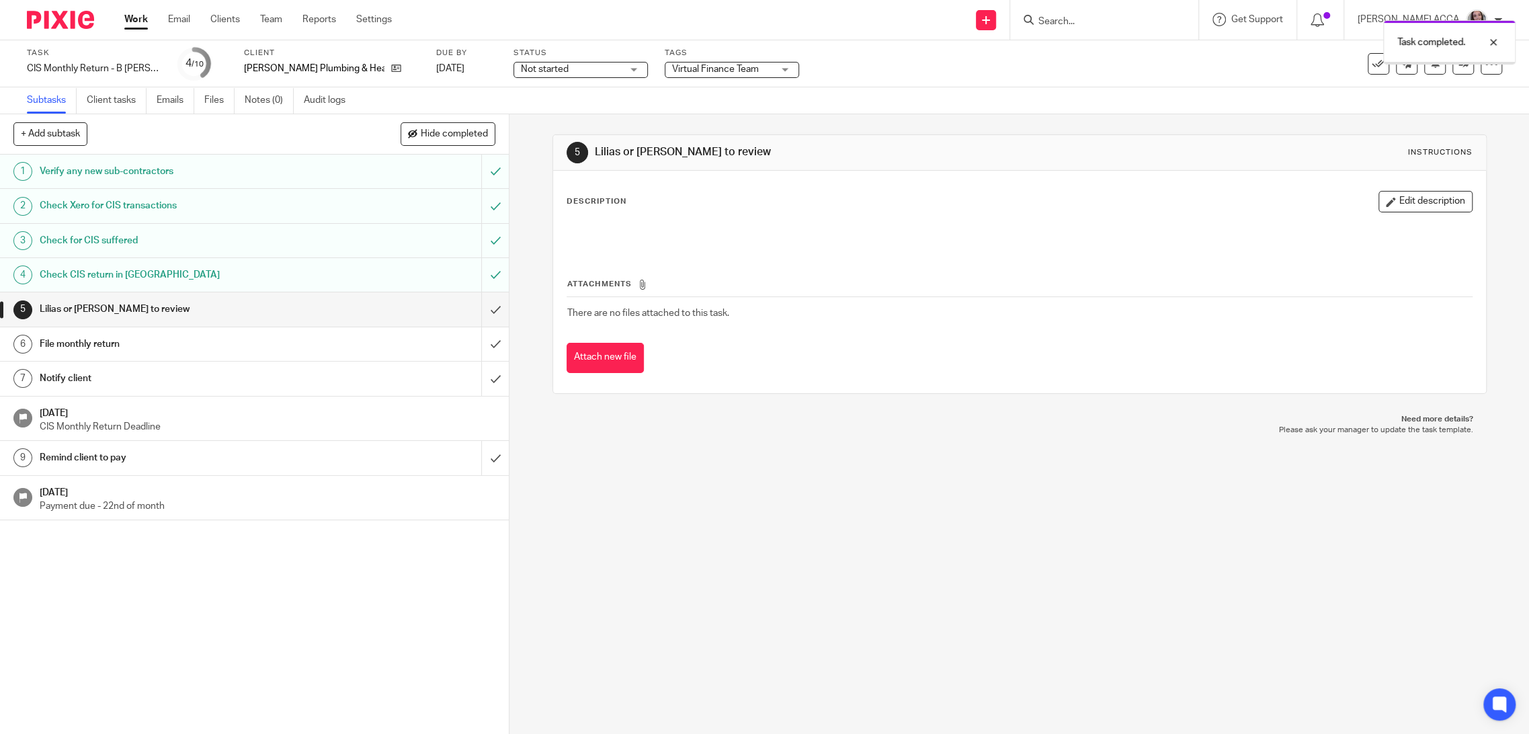
click at [440, 344] on div "File monthly return" at bounding box center [254, 344] width 429 height 20
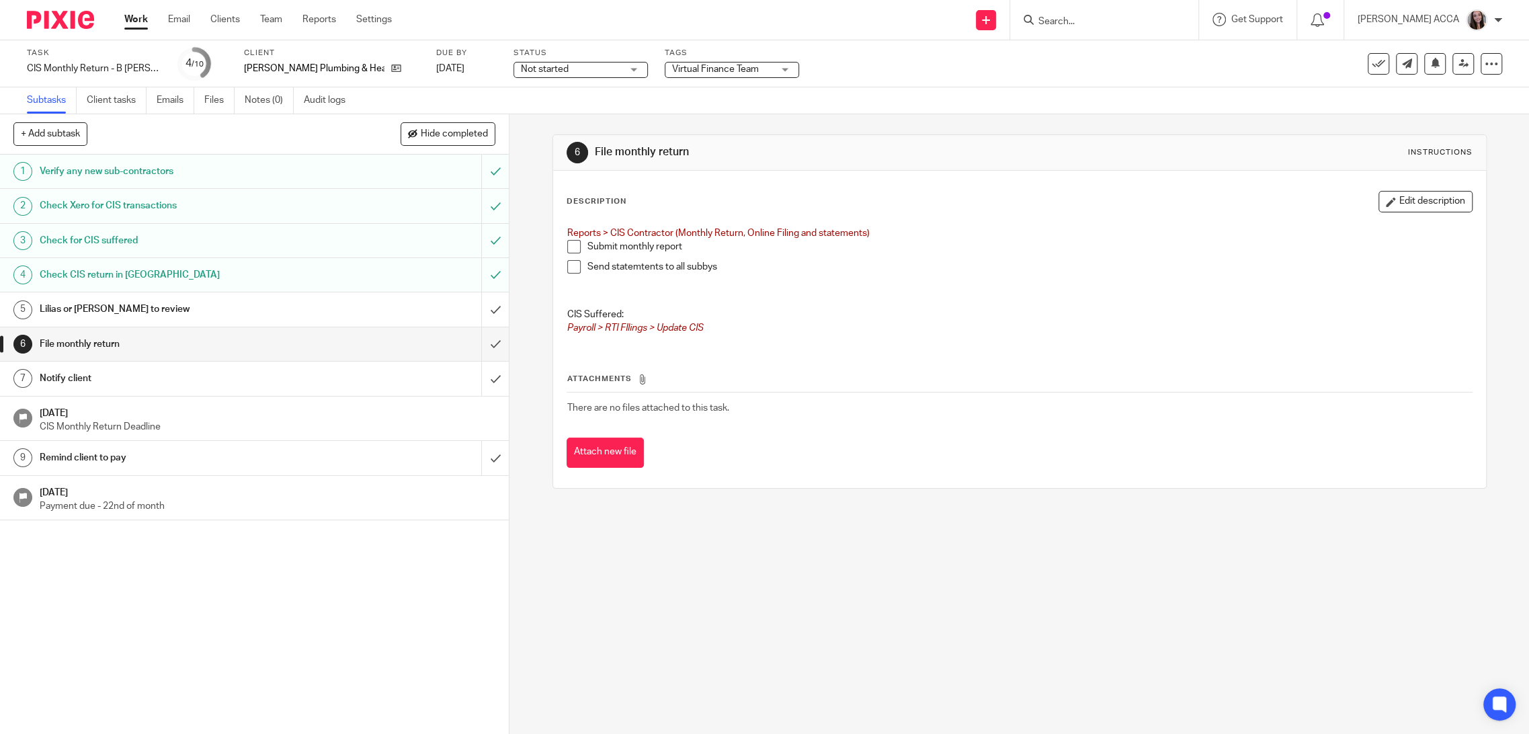
click at [570, 243] on span at bounding box center [573, 246] width 13 height 13
click at [569, 265] on span at bounding box center [573, 266] width 13 height 13
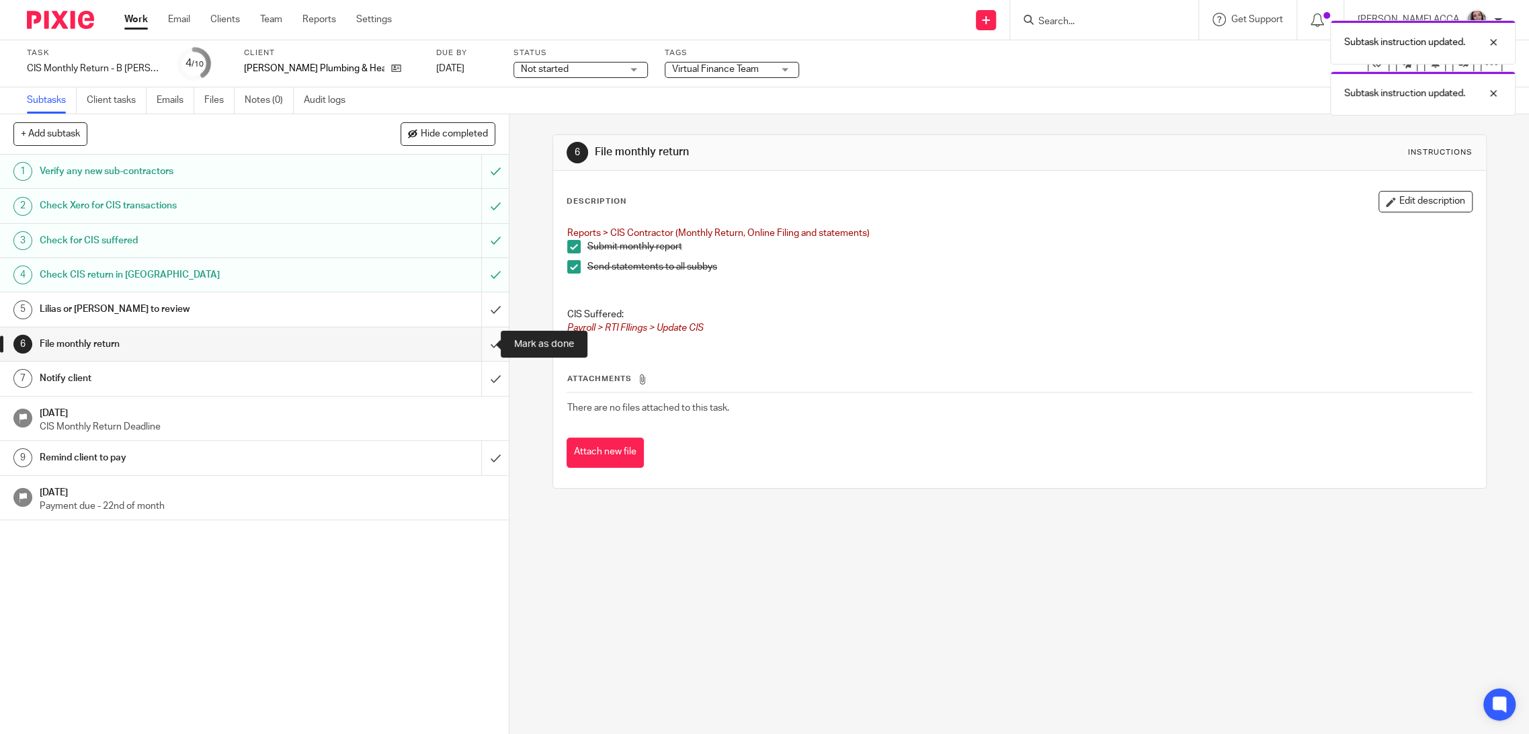
click at [479, 344] on input "submit" at bounding box center [254, 344] width 509 height 34
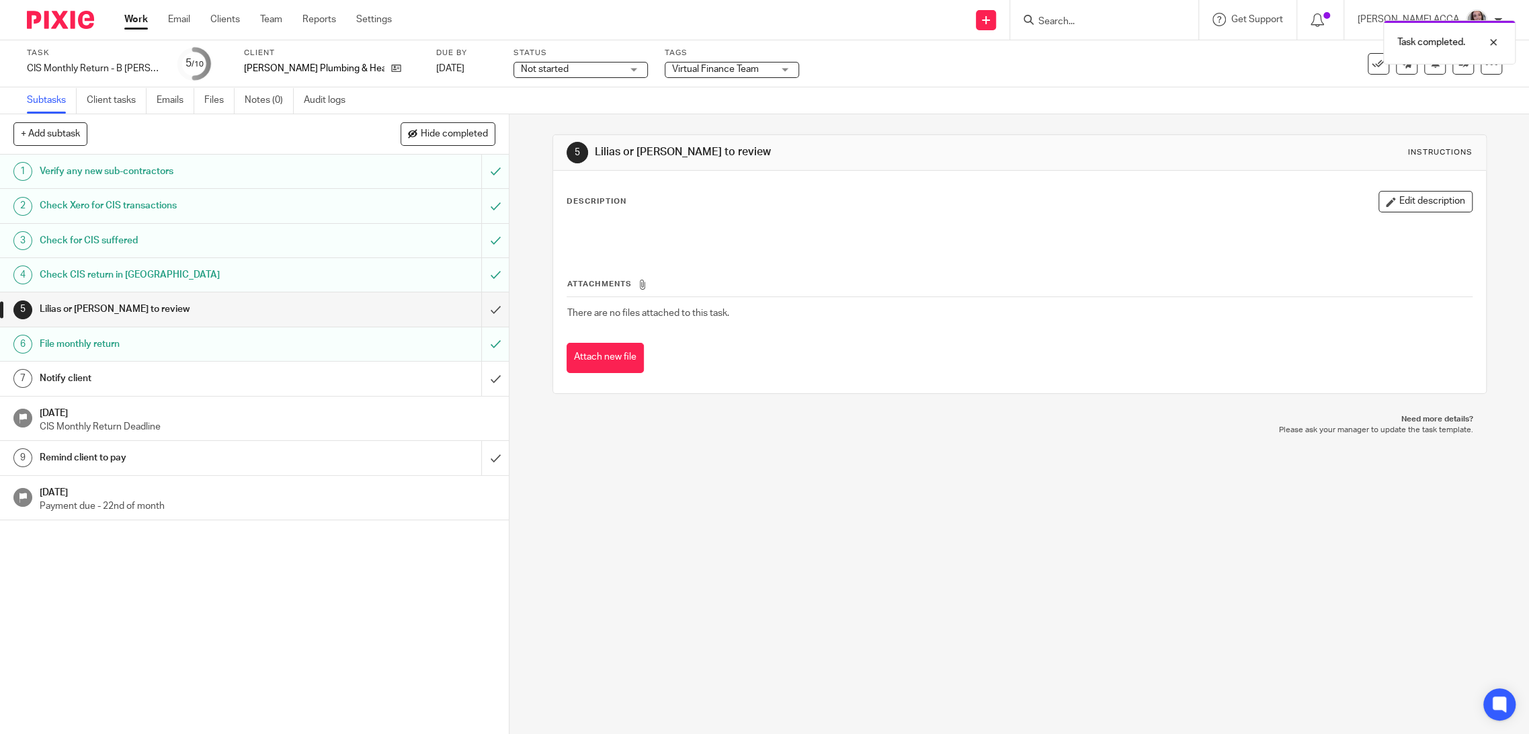
click at [407, 386] on div "Notify client" at bounding box center [254, 378] width 429 height 20
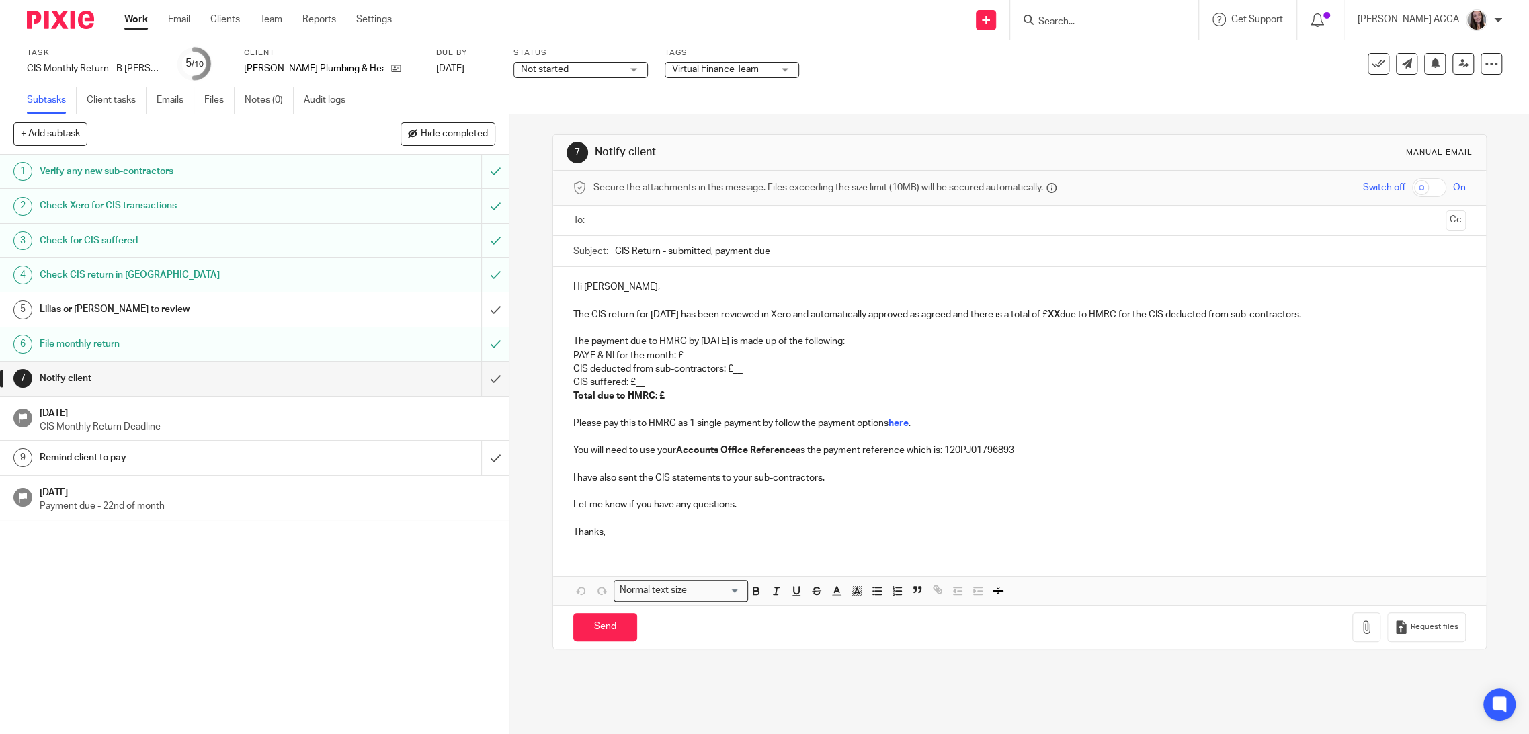
click at [618, 224] on input "text" at bounding box center [1019, 220] width 842 height 15
click at [625, 321] on p "The CIS return for July 2025 has been reviewed in Xero and automatically approv…" at bounding box center [1019, 316] width 892 height 13
click at [692, 319] on p "The CIS return for July 2025 has been reviewed in Xero and automatically approv…" at bounding box center [1019, 316] width 892 height 13
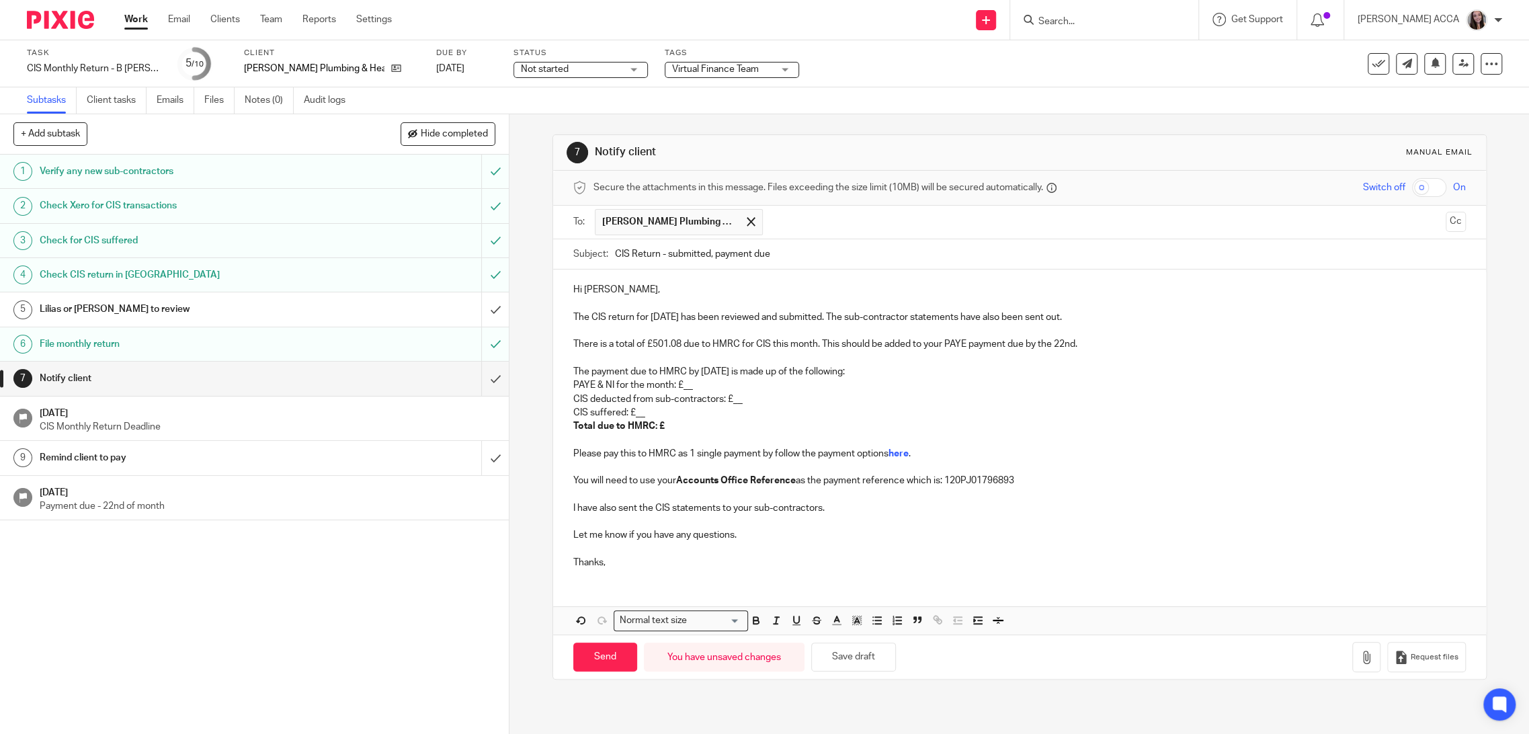
click at [732, 513] on p "I have also sent the CIS statements to your sub-contractors." at bounding box center [1019, 507] width 892 height 13
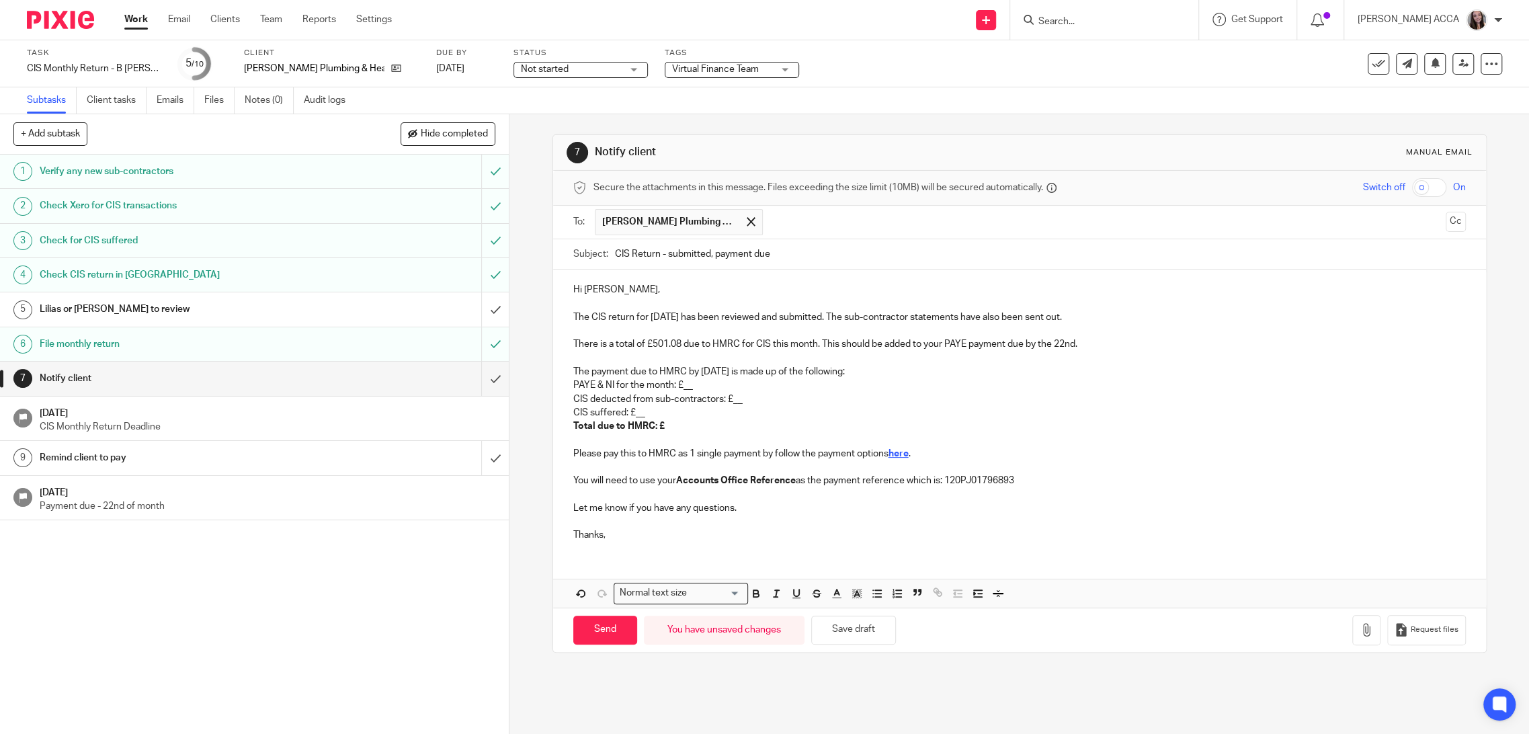
click at [898, 453] on strong "here" at bounding box center [898, 453] width 20 height 9
drag, startPoint x: 645, startPoint y: 343, endPoint x: 678, endPoint y: 343, distance: 32.9
click at [678, 343] on p "There is a total of £501.08 due to HMRC for CIS this month. This should be adde…" at bounding box center [1019, 343] width 892 height 13
click at [814, 344] on p "There is a total of £501.08 due to HMRC for CIS this month. This should be adde…" at bounding box center [1019, 343] width 892 height 13
click at [725, 375] on p "The payment due to HMRC by 18 Aug 2025 is made up of the following:" at bounding box center [1019, 371] width 892 height 13
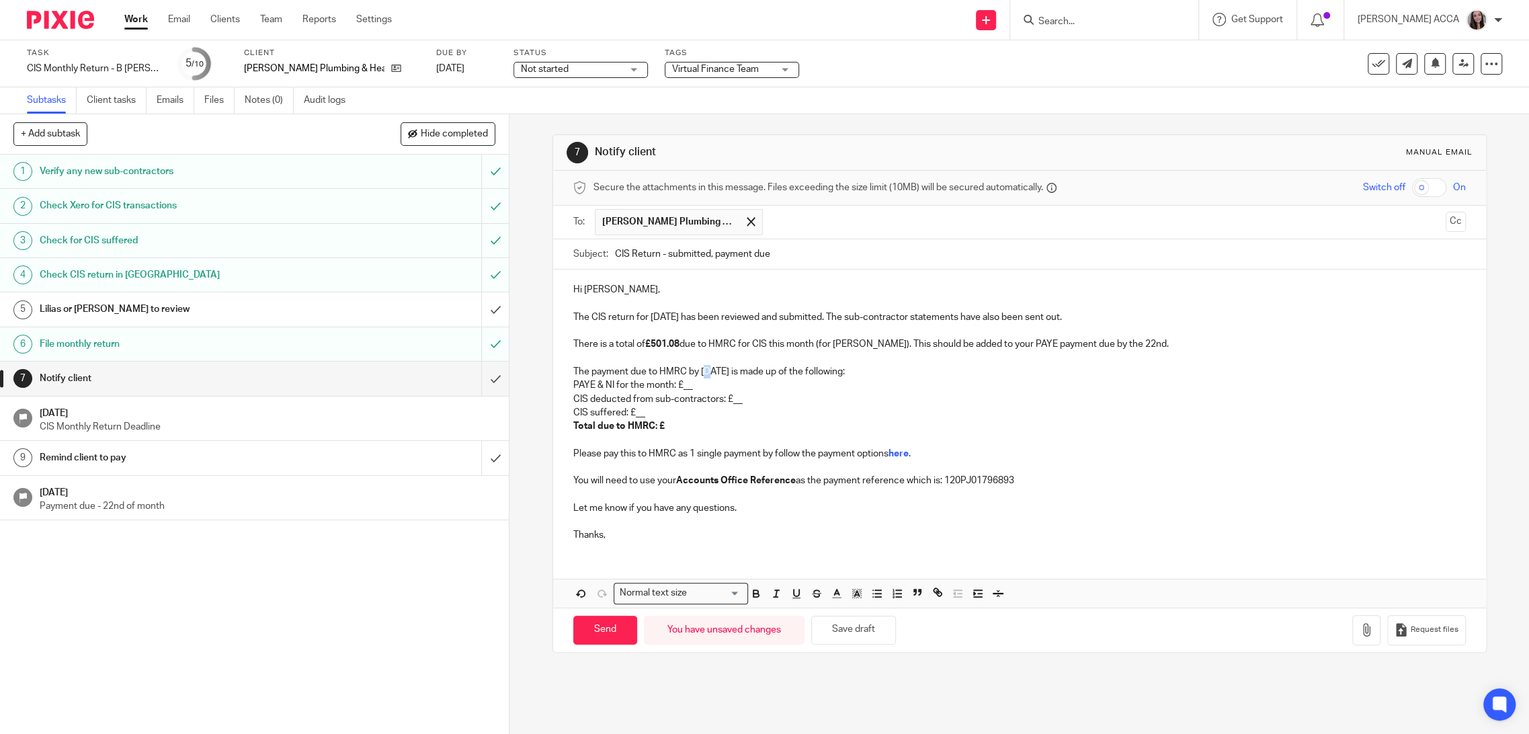
click at [707, 374] on p "The payment due to HMRC by 18 Aug 2025 is made up of the following:" at bounding box center [1019, 371] width 892 height 13
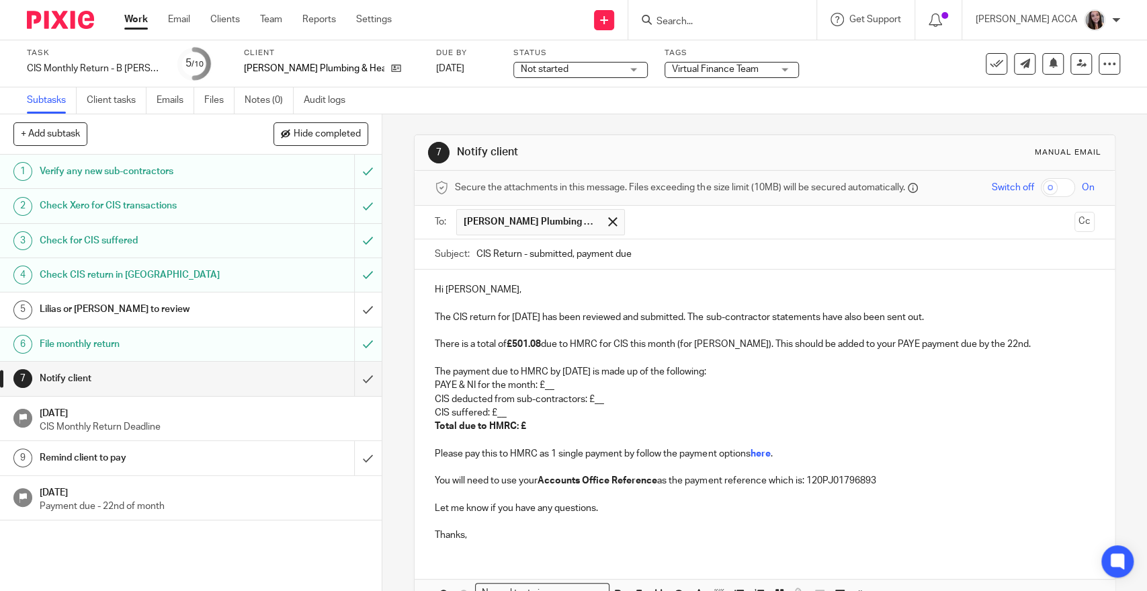
click at [552, 384] on p "PAYE & NI for the month: £__" at bounding box center [764, 384] width 659 height 13
drag, startPoint x: 554, startPoint y: 386, endPoint x: 538, endPoint y: 388, distance: 16.3
click at [538, 388] on p "PAYE & NI for the month: £__" at bounding box center [764, 384] width 659 height 13
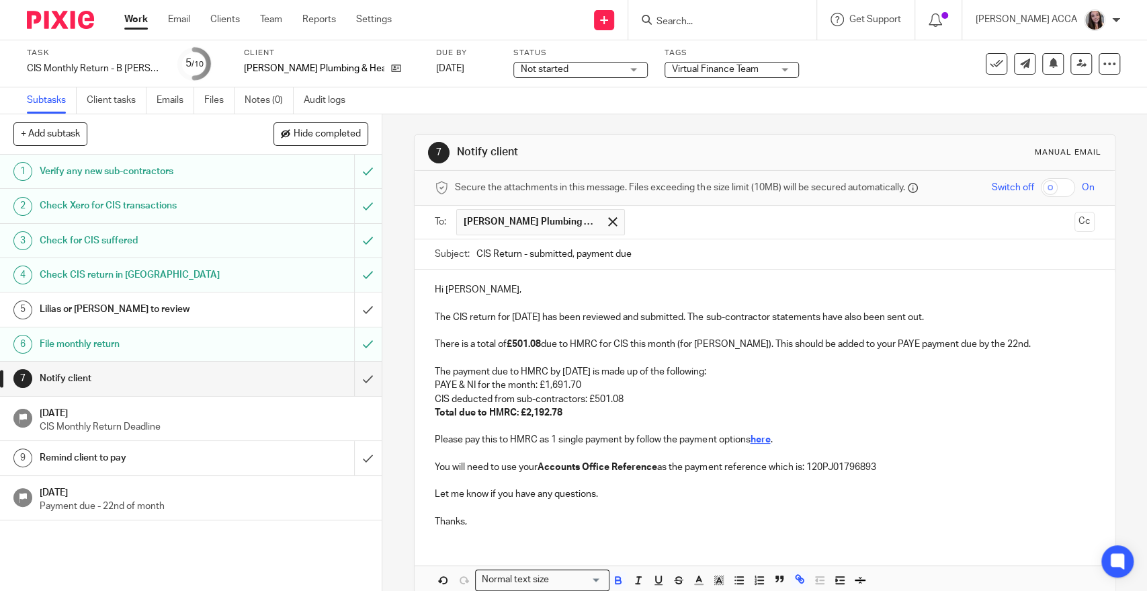
click at [760, 440] on strong "here" at bounding box center [760, 439] width 20 height 9
click at [761, 439] on strong "here" at bounding box center [760, 439] width 20 height 9
click at [546, 480] on link "https://www.gov.uk/pay-paye-tax" at bounding box center [498, 480] width 96 height 13
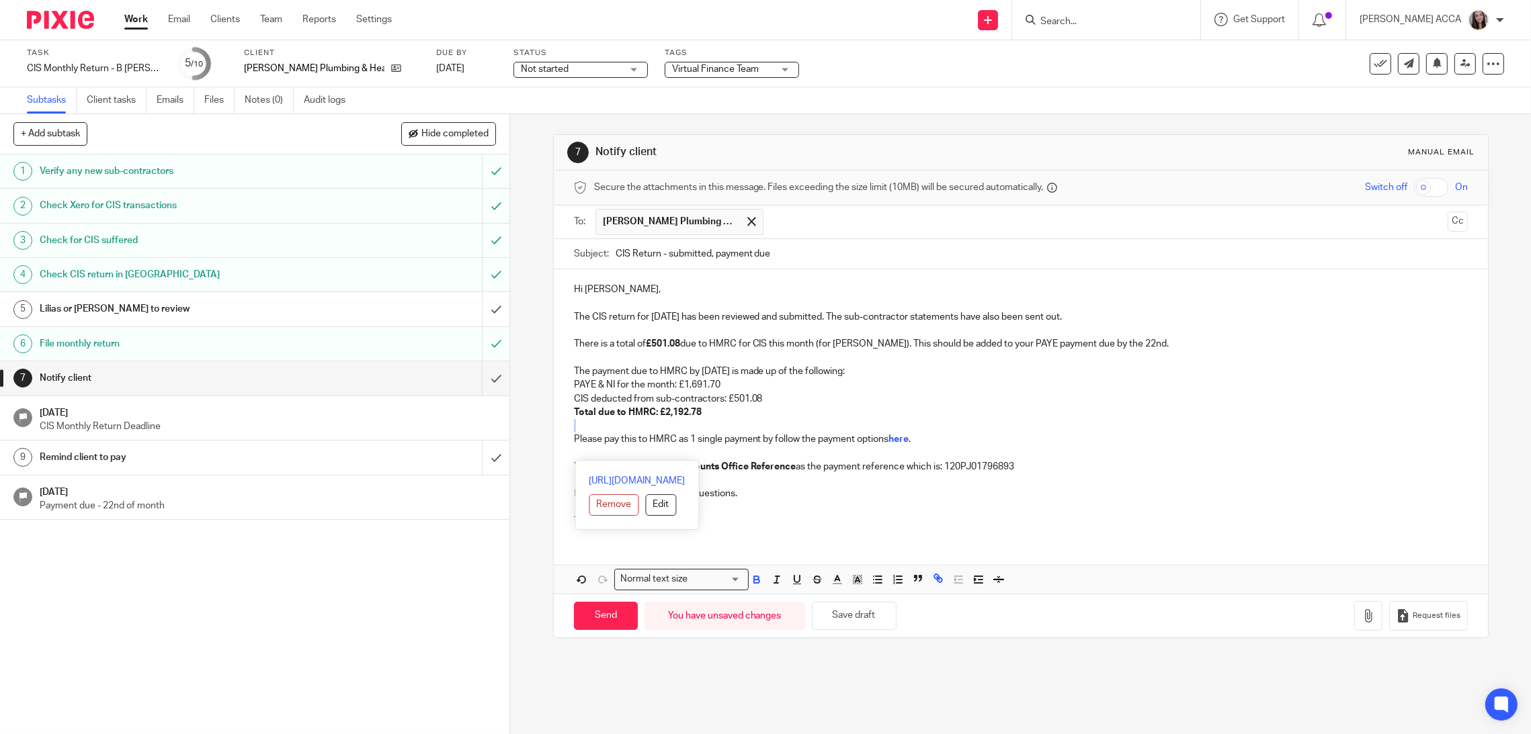
click at [876, 436] on p "Please pay this to HMRC as 1 single payment by follow the payment options here ." at bounding box center [1021, 439] width 894 height 13
click at [881, 468] on p "You will need to use your Accounts Office Reference as the payment reference wh…" at bounding box center [1021, 466] width 894 height 13
click at [579, 468] on p "You will need to use your Accounts Office Reference as the payment reference wh…" at bounding box center [1021, 466] width 894 height 13
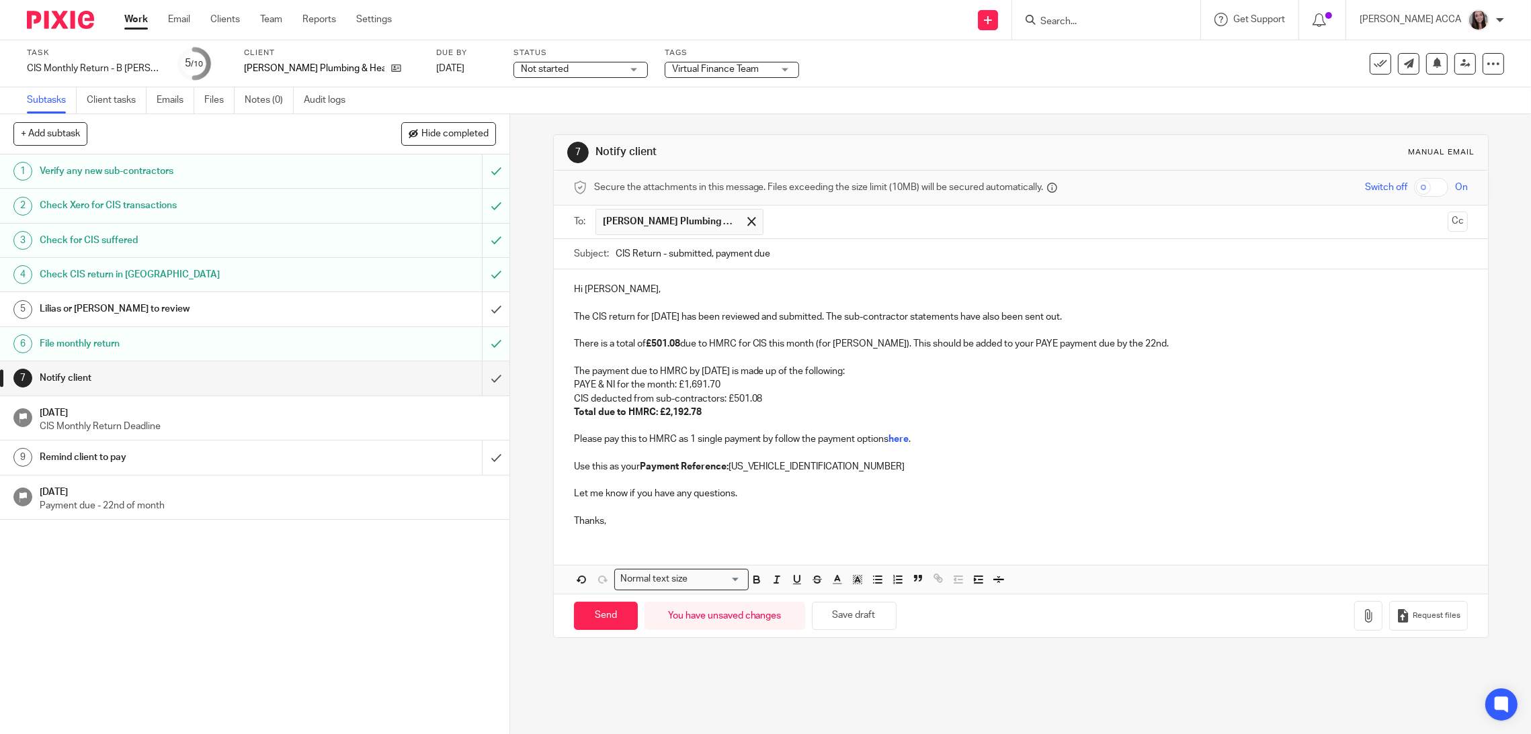
click at [654, 518] on p "Thanks," at bounding box center [1021, 521] width 894 height 13
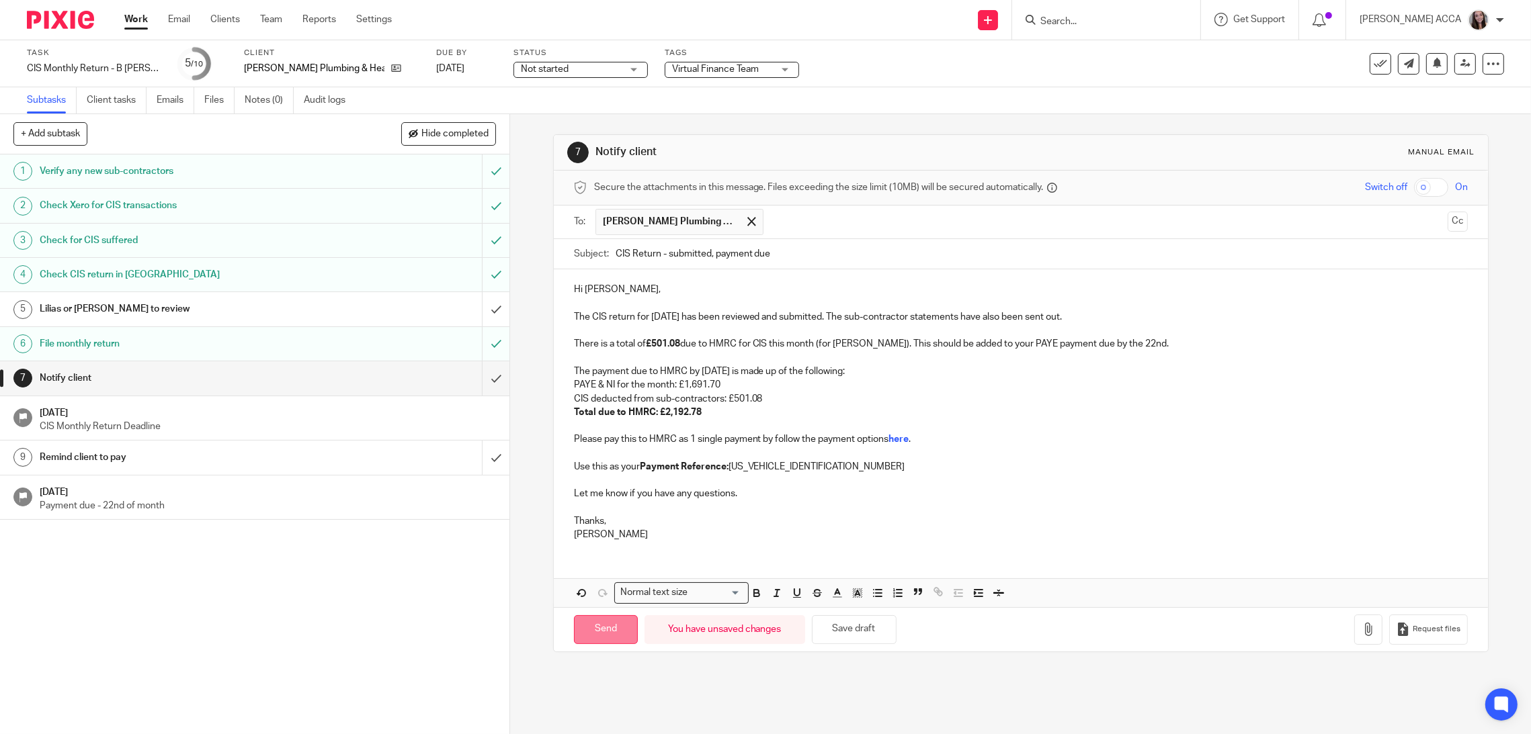
click at [597, 632] on input "Send" at bounding box center [606, 630] width 64 height 29
type input "Sent"
click at [1373, 67] on icon at bounding box center [1379, 63] width 13 height 13
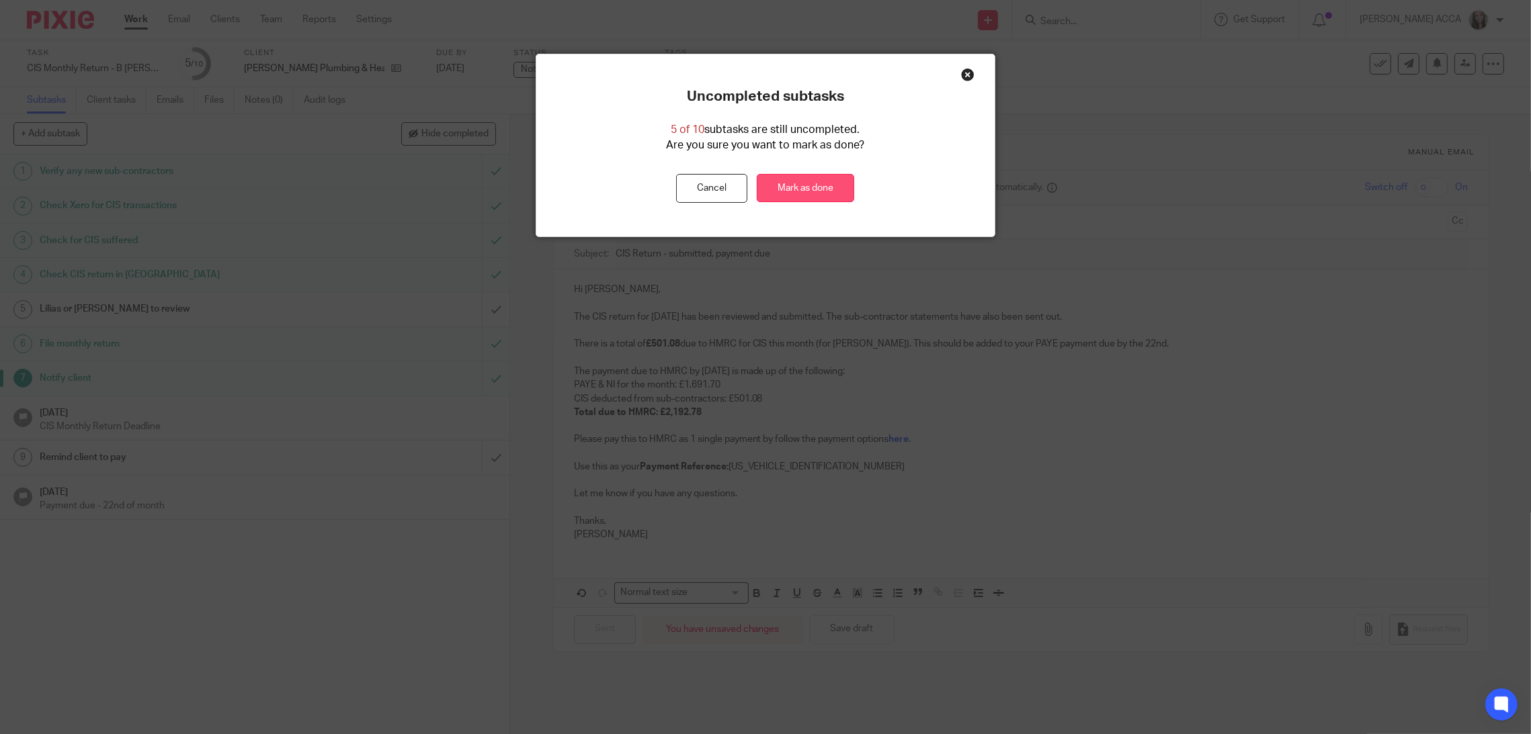
click at [793, 192] on link "Mark as done" at bounding box center [805, 188] width 97 height 29
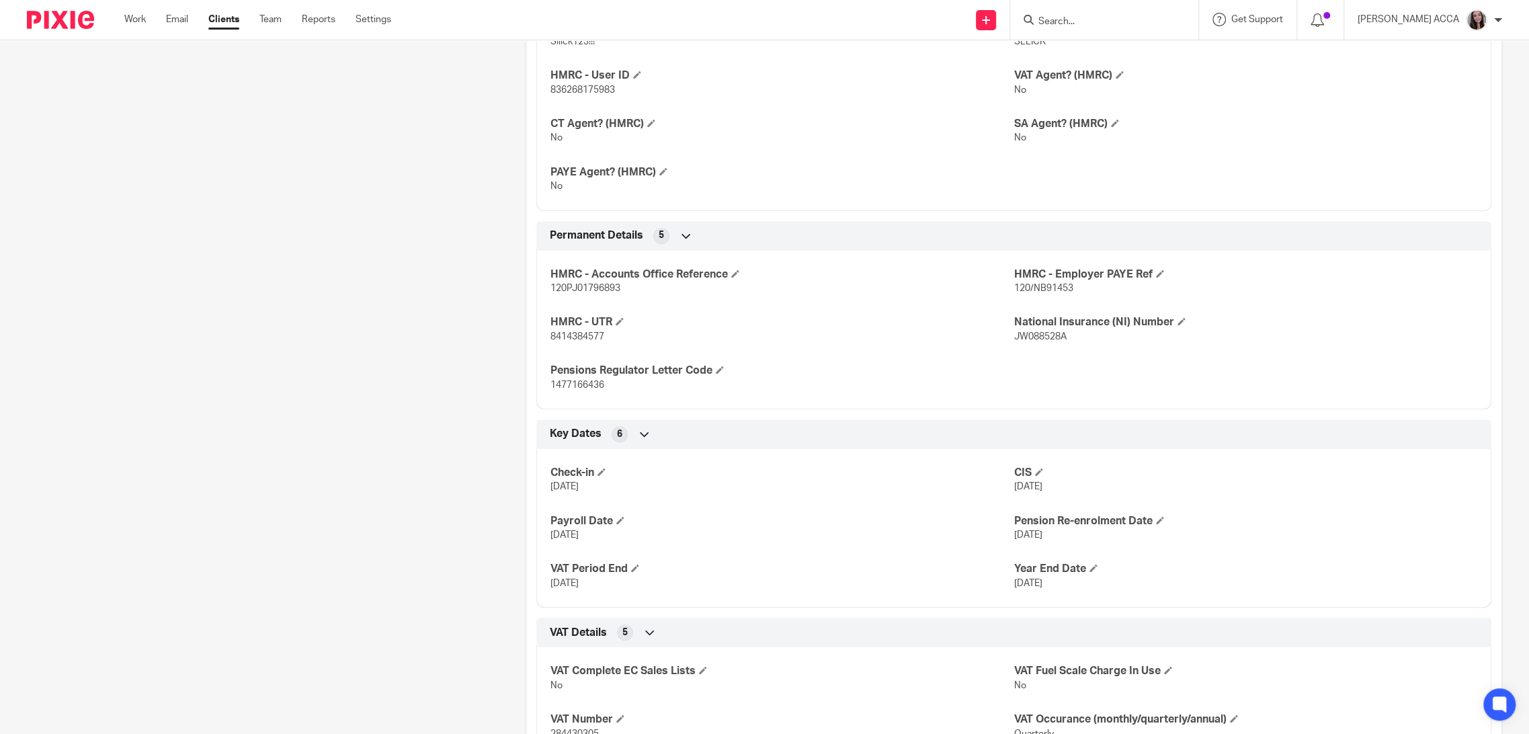
scroll to position [714, 0]
click at [1038, 294] on p "120/NB91453" at bounding box center [1245, 287] width 463 height 13
click at [1050, 292] on span "120/NB91453" at bounding box center [1043, 287] width 59 height 9
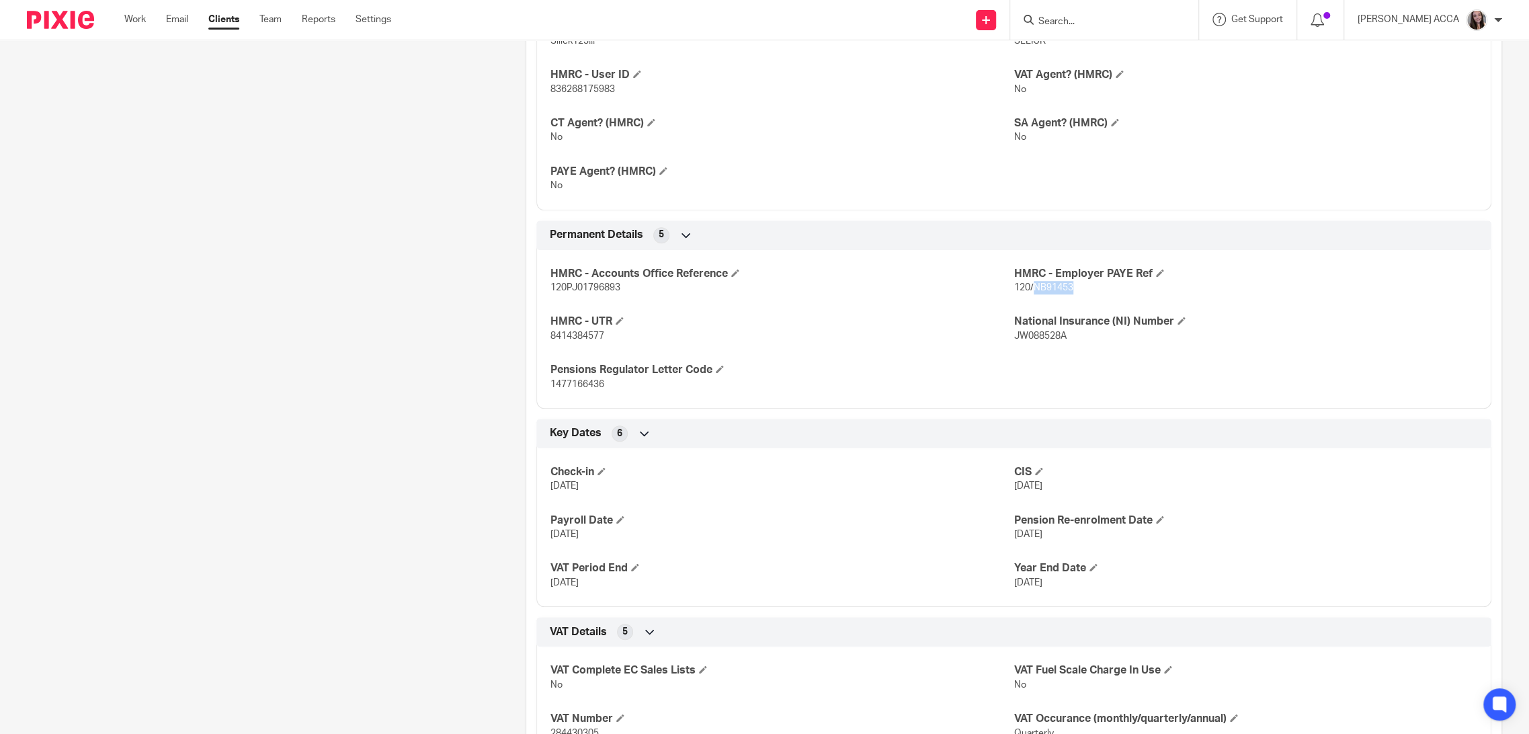
click at [1050, 292] on span "120/NB91453" at bounding box center [1043, 287] width 59 height 9
click at [601, 292] on span "120PJ01796893" at bounding box center [585, 287] width 70 height 9
copy p "120PJ01796893"
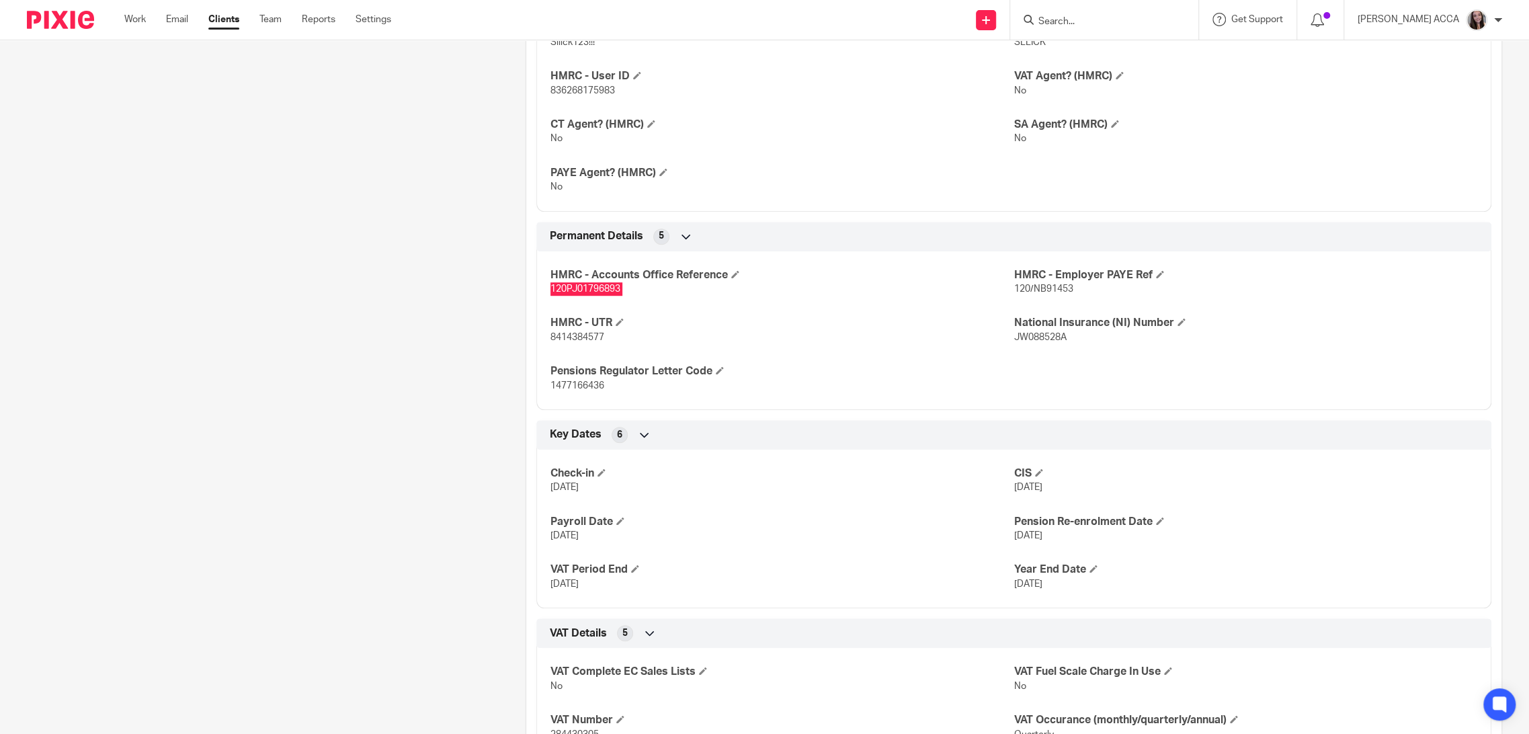
scroll to position [712, 0]
click at [1037, 294] on span "120/NB91453" at bounding box center [1043, 289] width 59 height 9
copy span "NB91453"
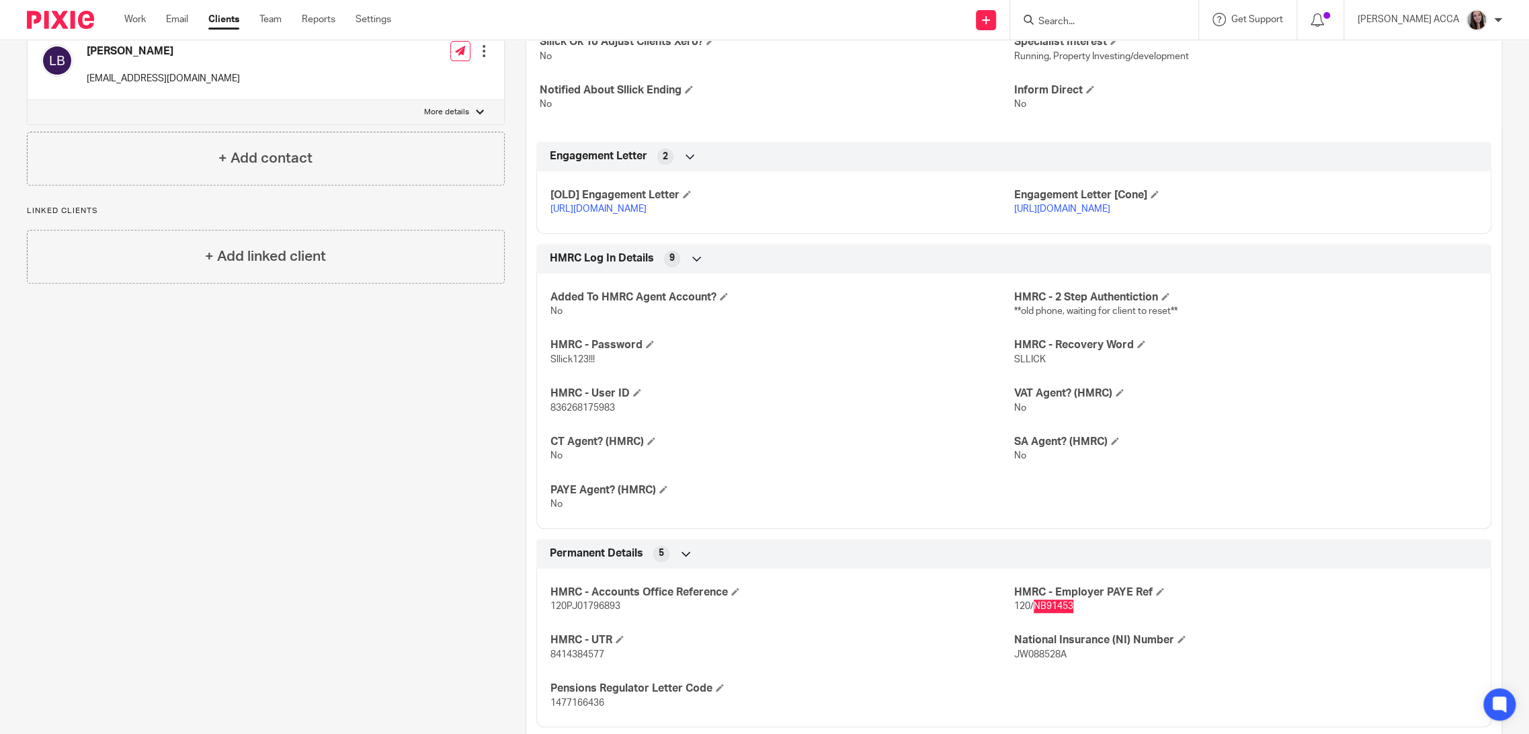
scroll to position [394, 0]
click at [597, 414] on span "836268175983" at bounding box center [582, 409] width 65 height 9
copy span "836268175983"
